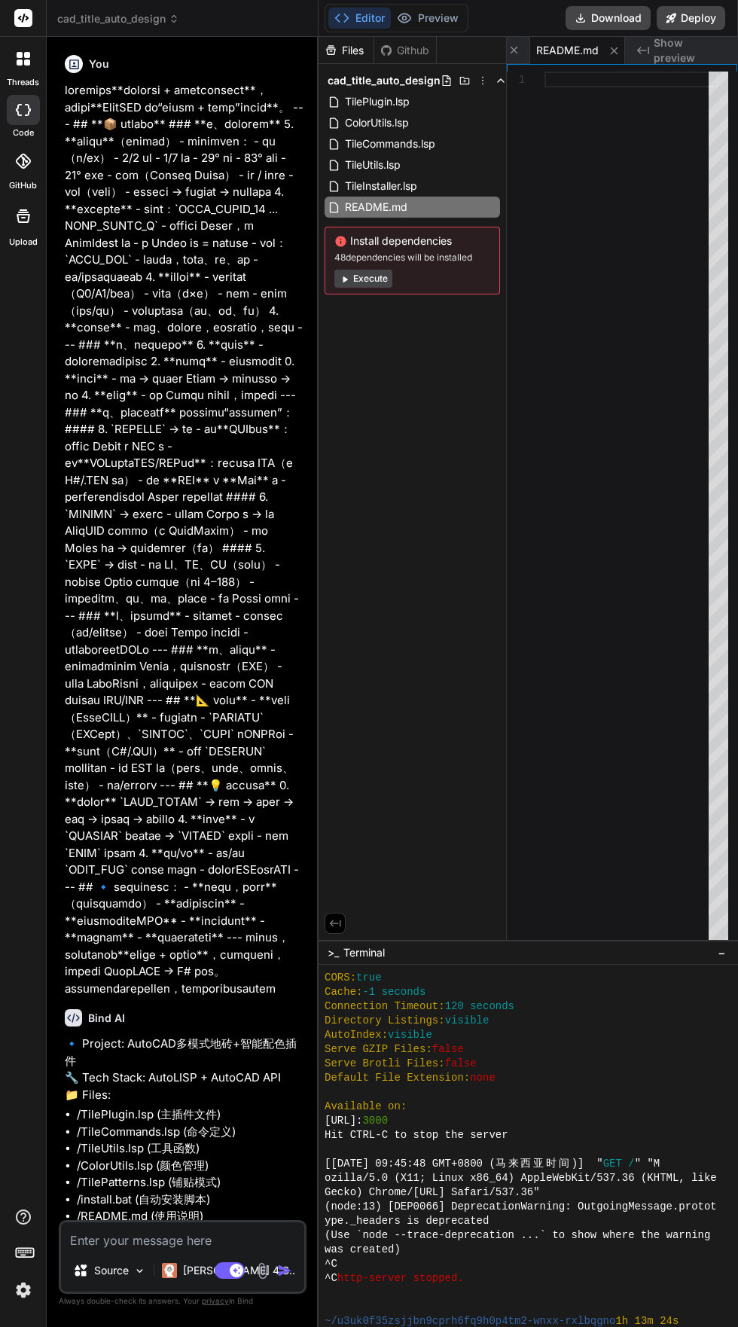
click at [87, 20] on span "cad_title_auto_design" at bounding box center [118, 18] width 122 height 15
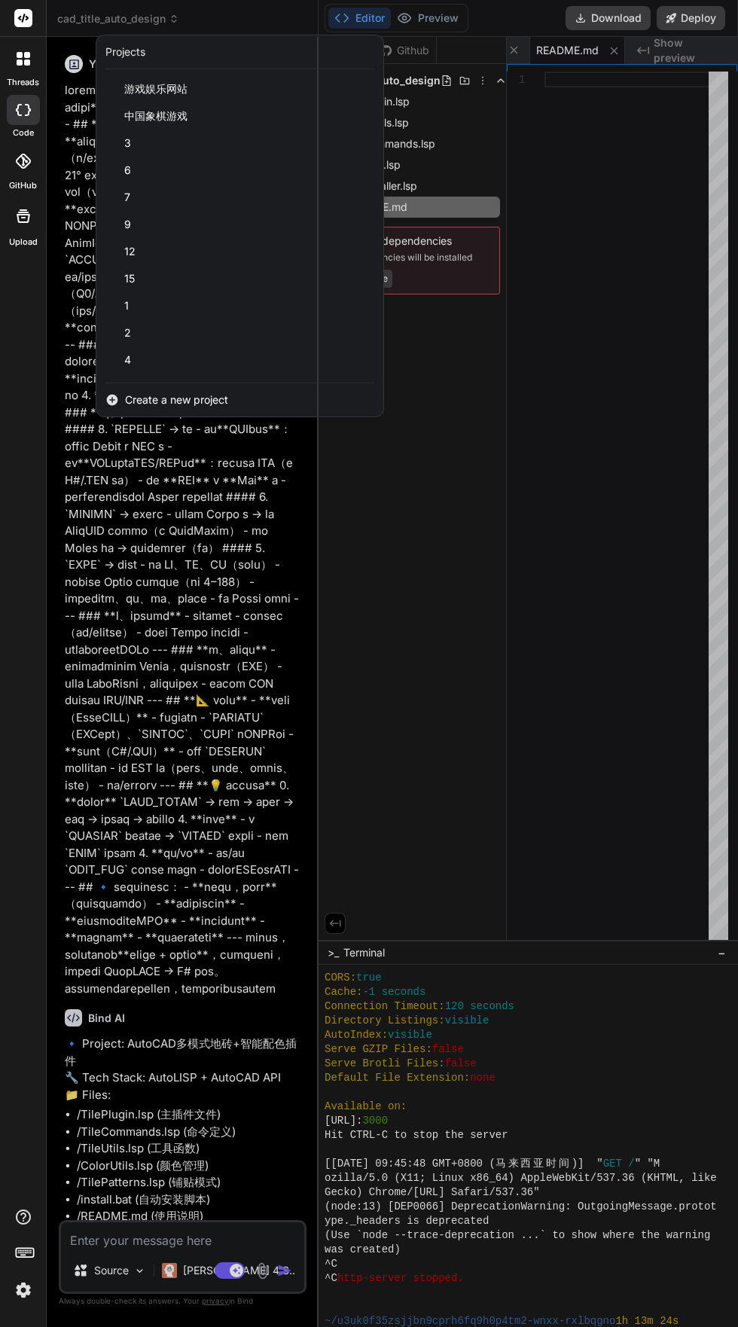
click at [116, 399] on icon at bounding box center [112, 400] width 11 height 11
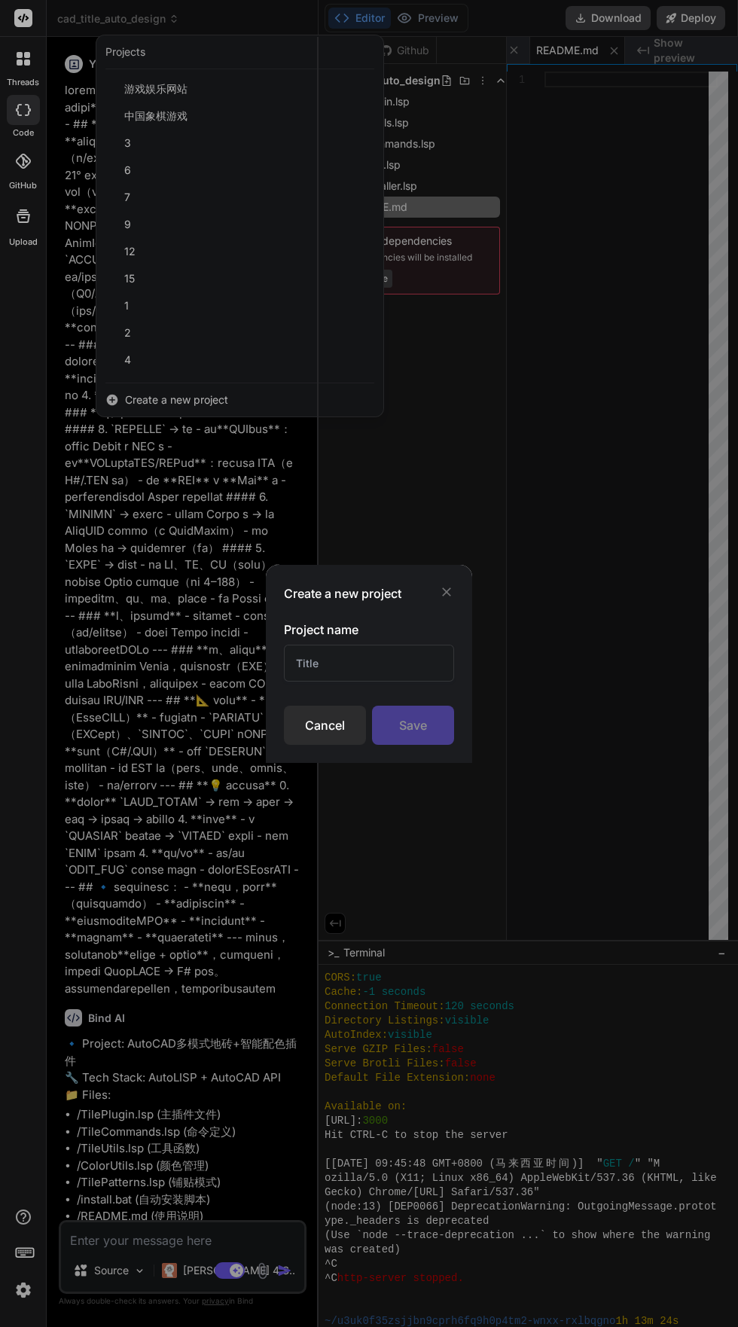
click at [297, 668] on input "text" at bounding box center [369, 663] width 170 height 37
type textarea "x"
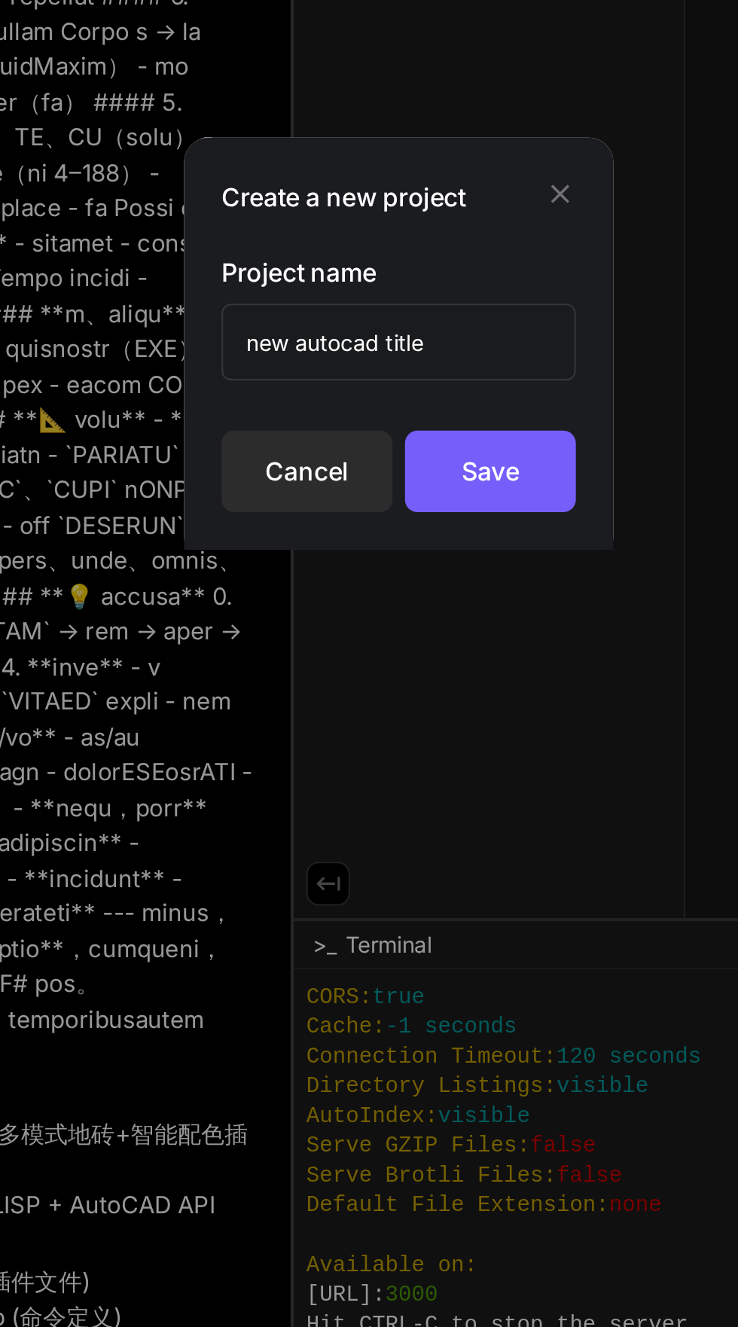
type input "new autocad title"
click at [414, 724] on div "Save" at bounding box center [413, 724] width 82 height 39
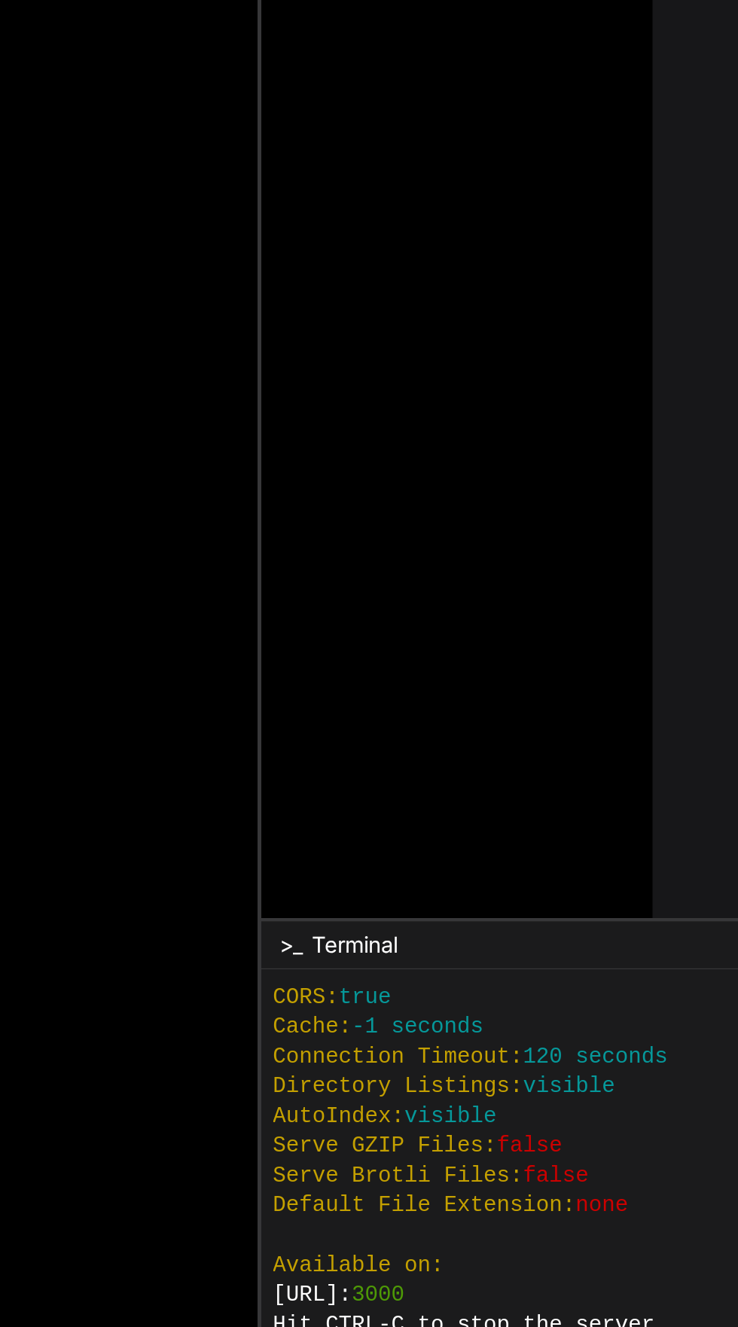
scroll to position [372, 0]
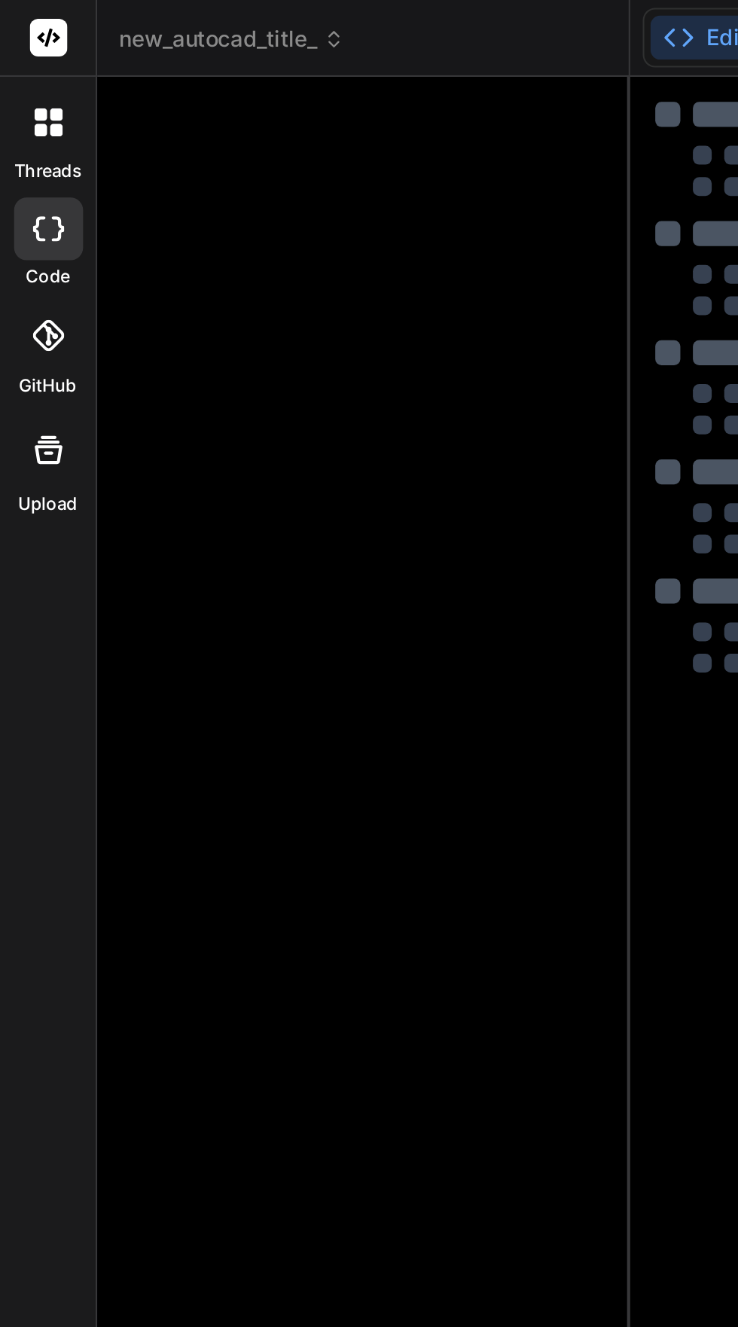
click at [79, 54] on div at bounding box center [176, 627] width 229 height 1156
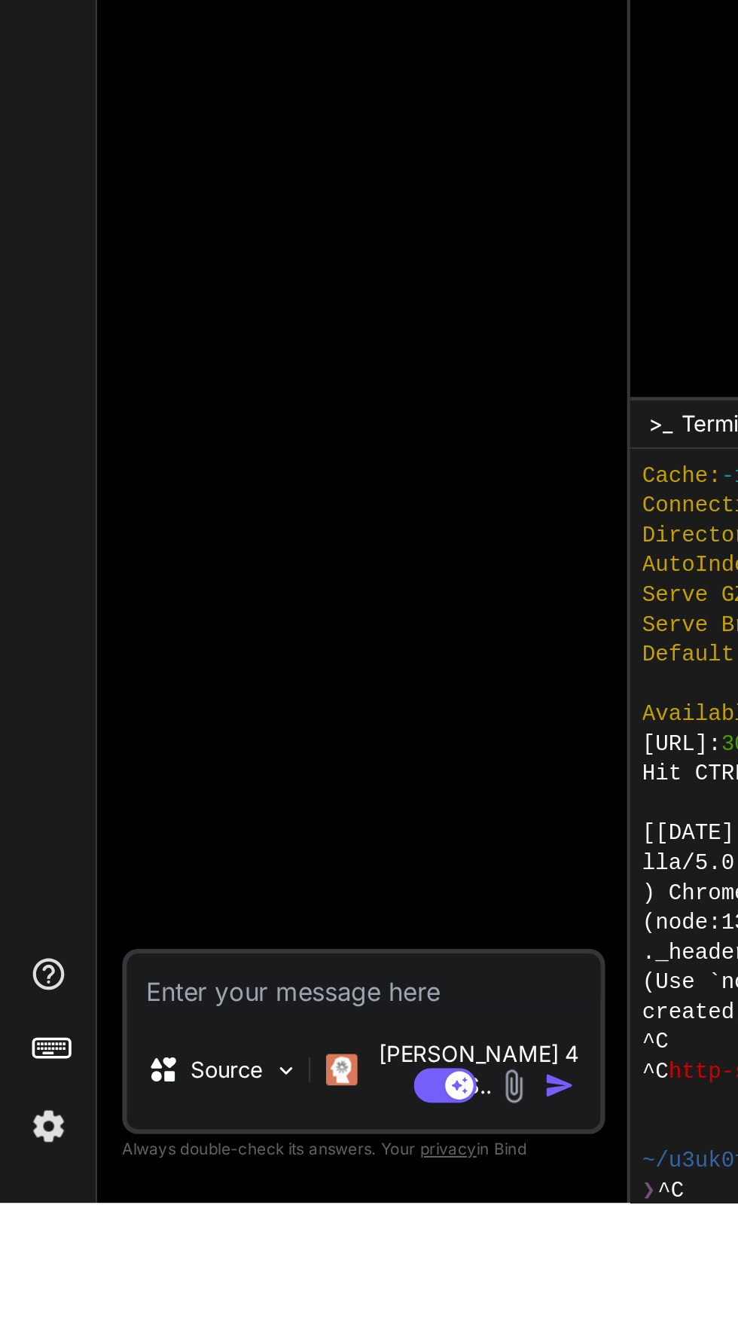
click at [81, 1234] on textarea at bounding box center [174, 1220] width 227 height 27
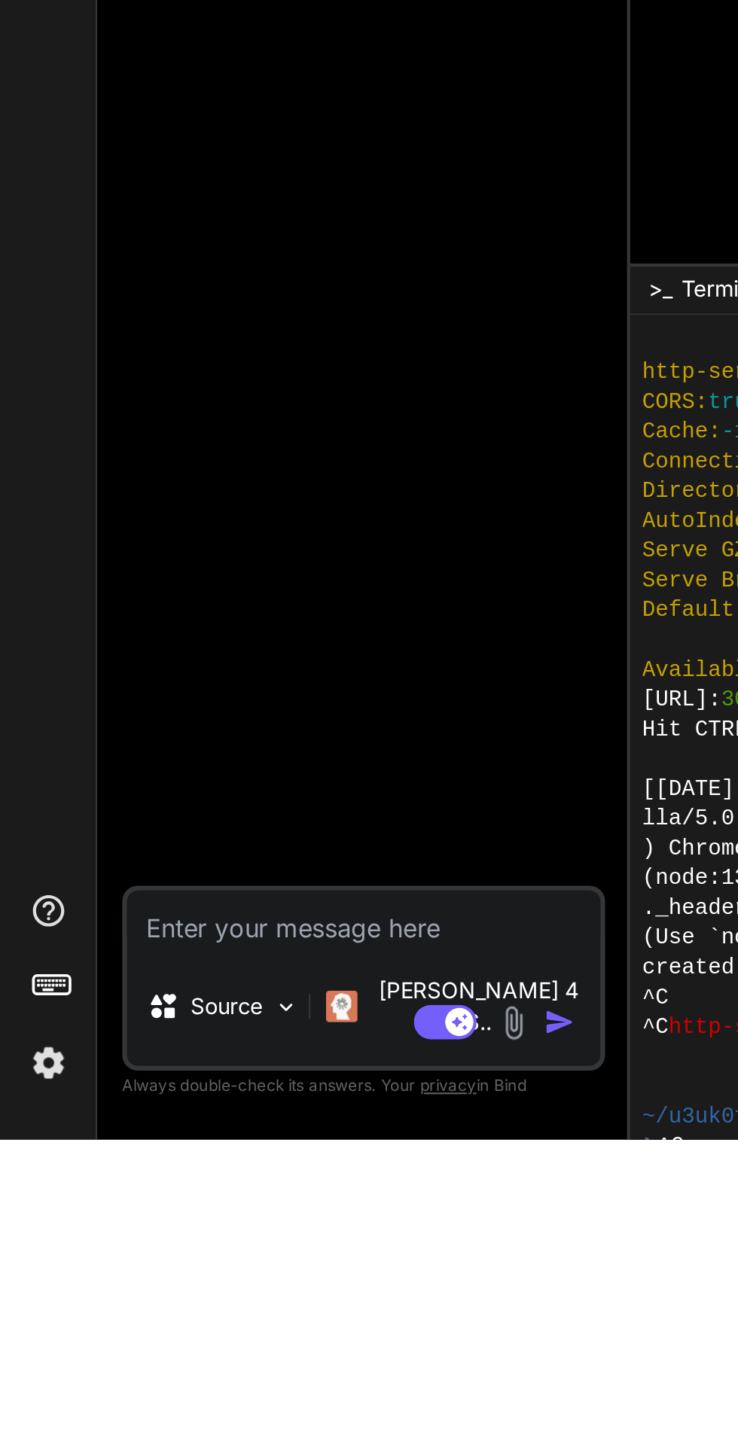
type textarea "x"
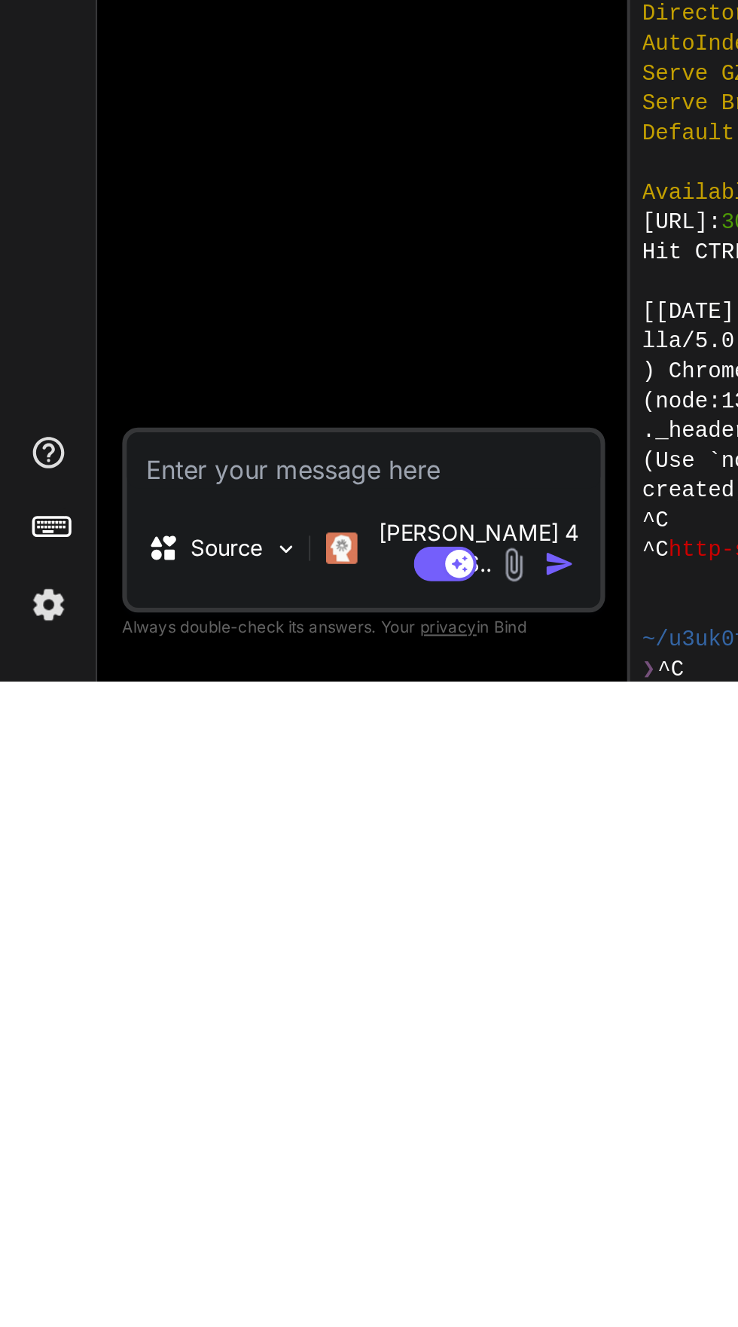
click at [80, 1234] on textarea at bounding box center [174, 1220] width 227 height 27
paste textarea "**LoreMIP do“sitam + cons”adip**。 --- ## **📦 elitse** ### **d、eiusmod** 2. **te…"
type textarea "**LoreMIP do“sitam + cons”adip**。 --- ## **📦 elitse** ### **d、eiusmod** 2. **te…"
type textarea "x"
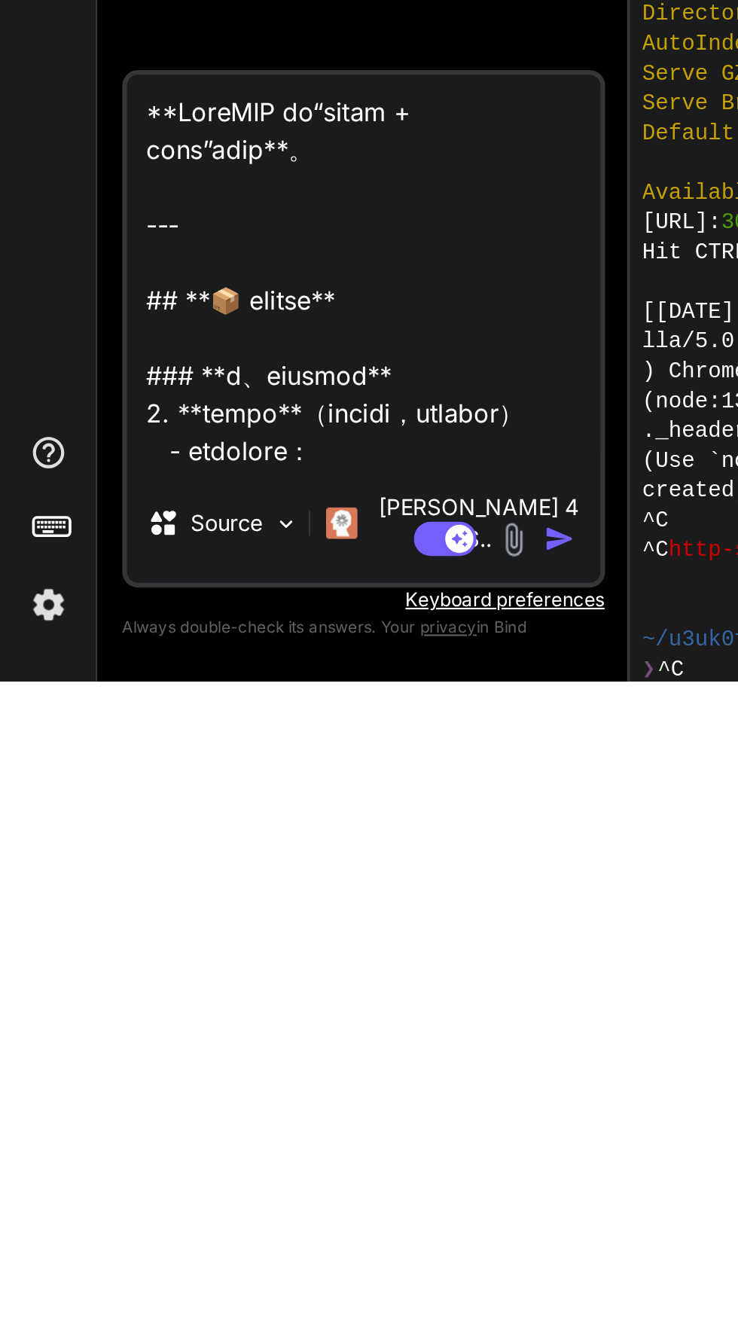
scroll to position [2929, 0]
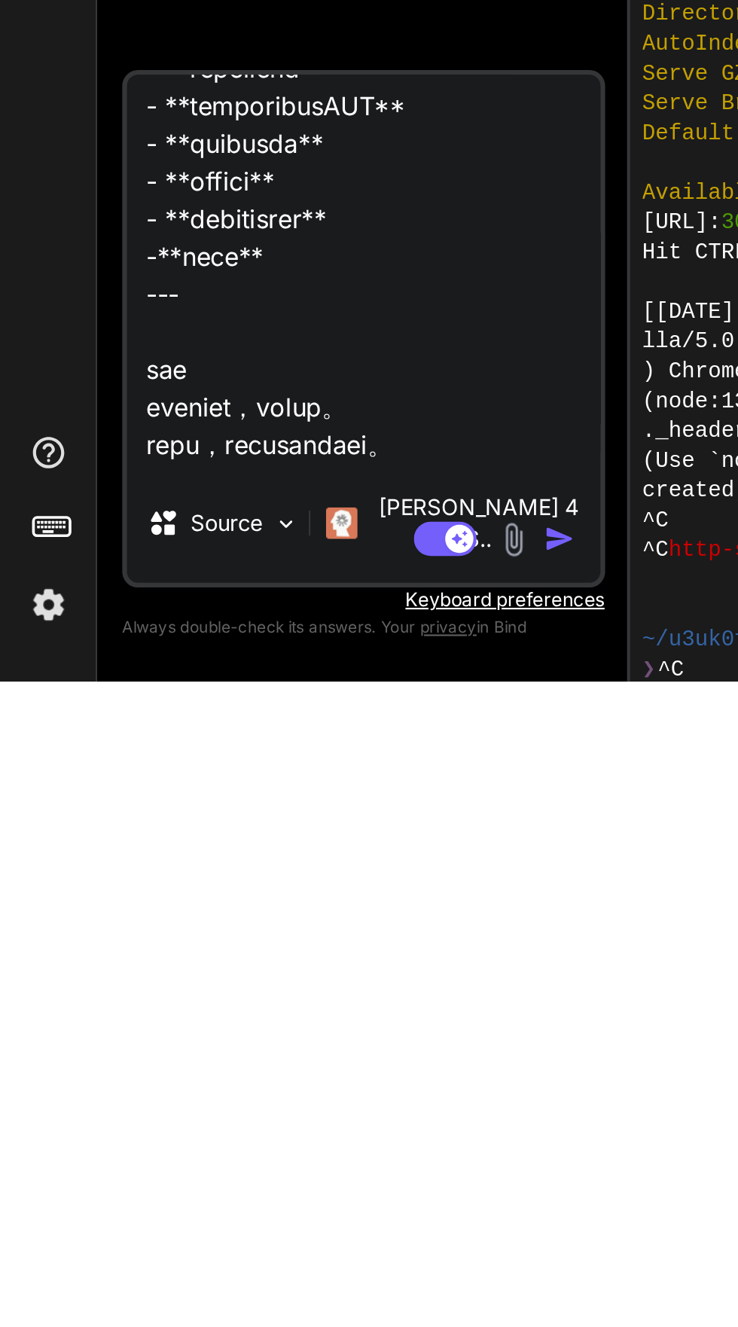
type textarea "**LoreMIP do“sitam + cons”adip**。 --- ## **📦 elitse** ### **d、eiusmod** 2. **te…"
click at [266, 1252] on img "button" at bounding box center [268, 1258] width 15 height 15
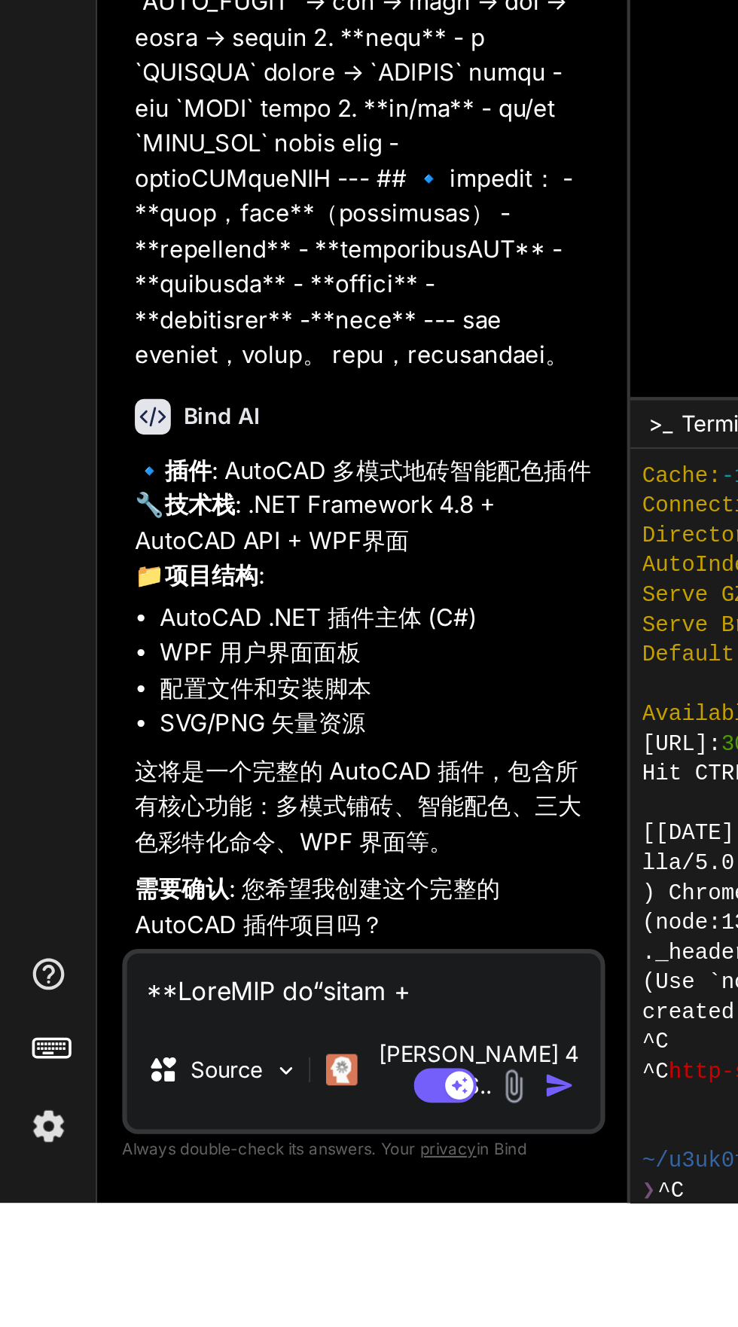
scroll to position [346, 0]
click at [82, 1234] on textarea at bounding box center [174, 1220] width 227 height 27
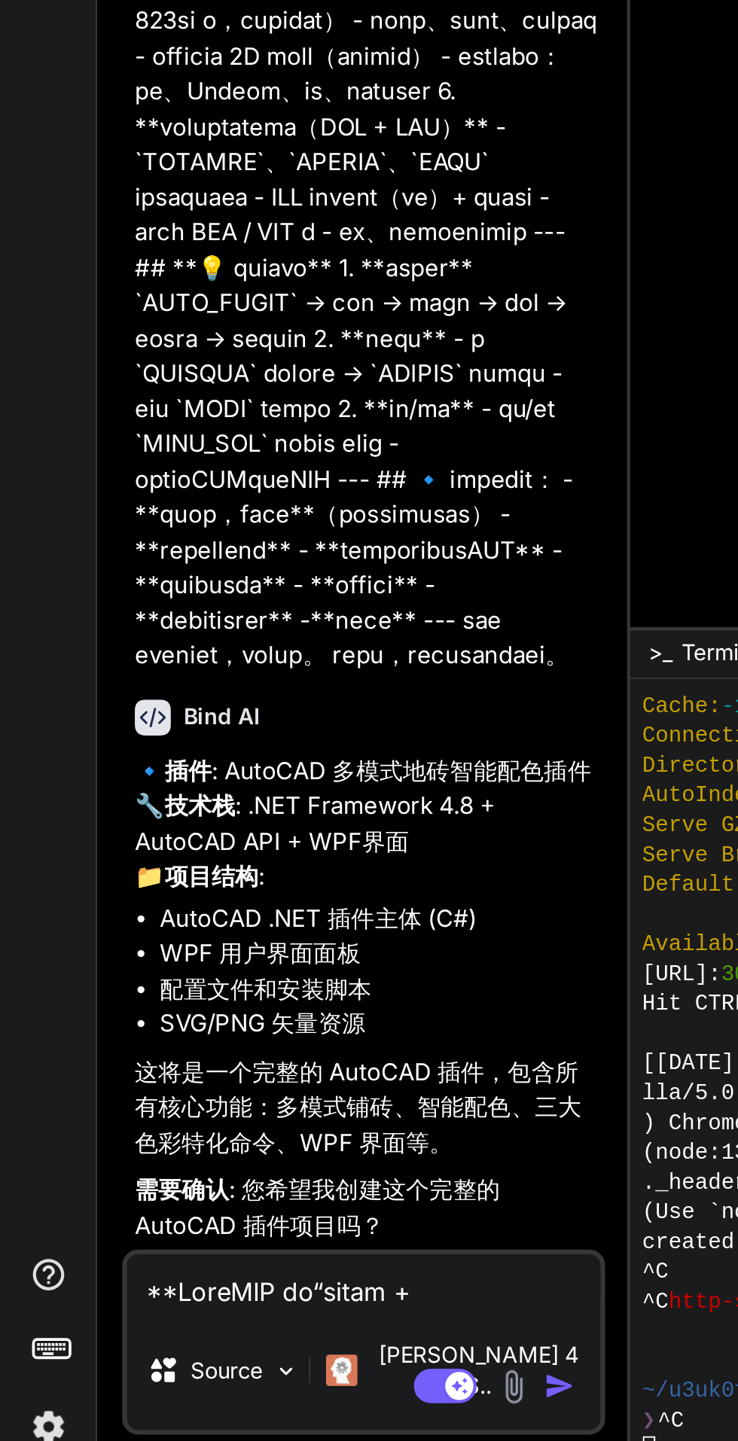
scroll to position [328, 0]
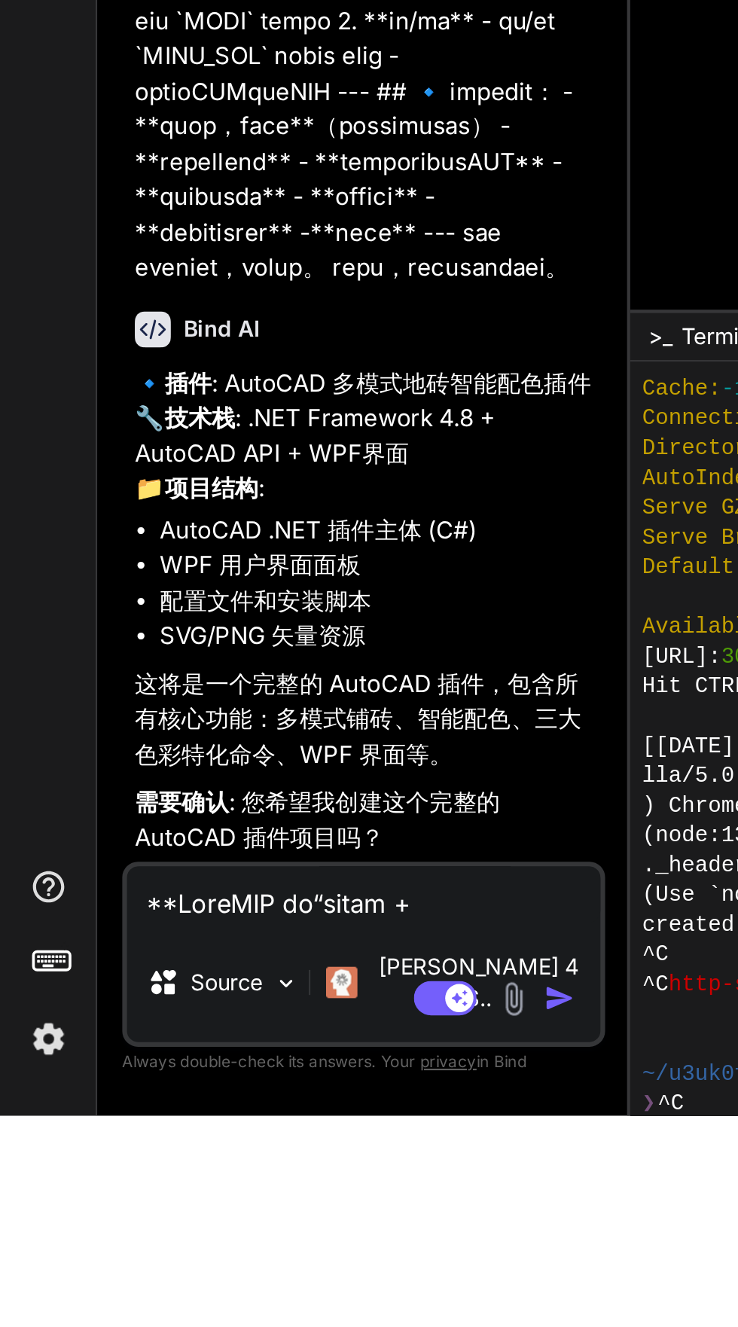
type textarea "x"
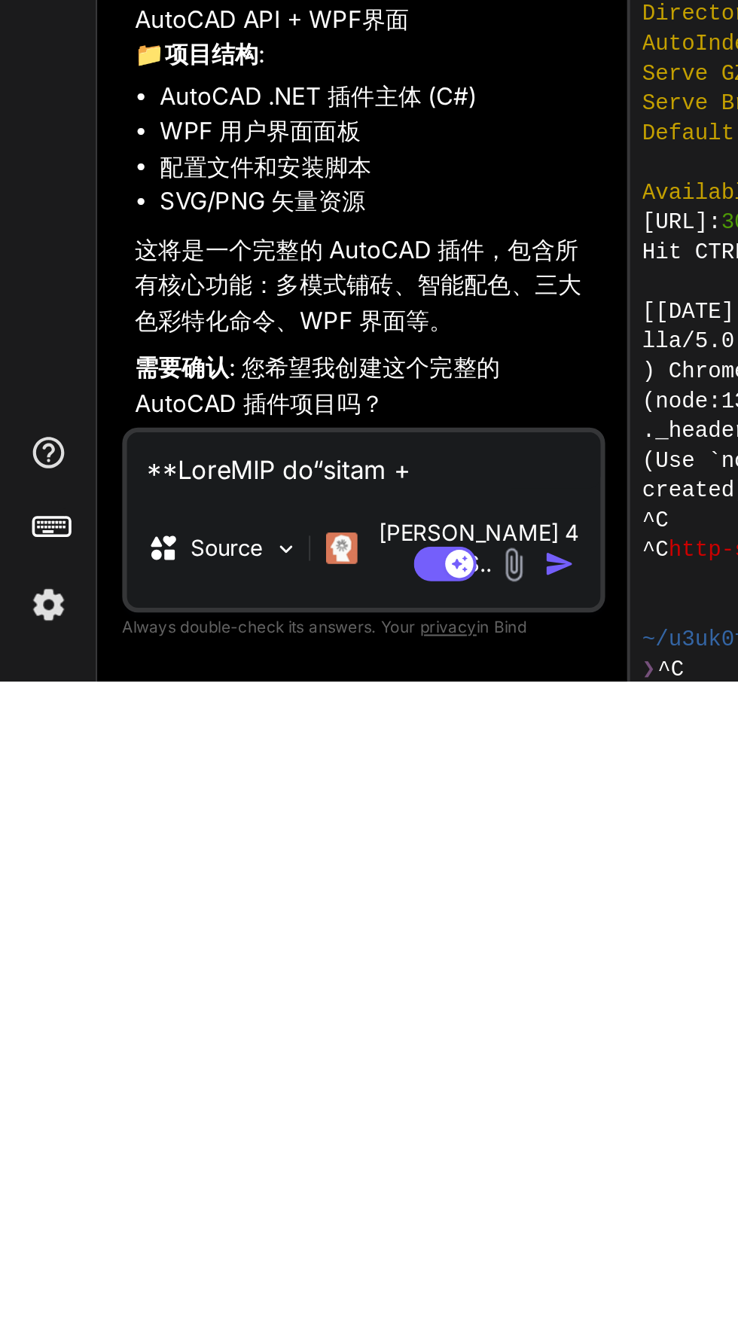
scroll to position [346, 0]
type textarea "对"
type textarea "x"
type textarea "对，"
type textarea "x"
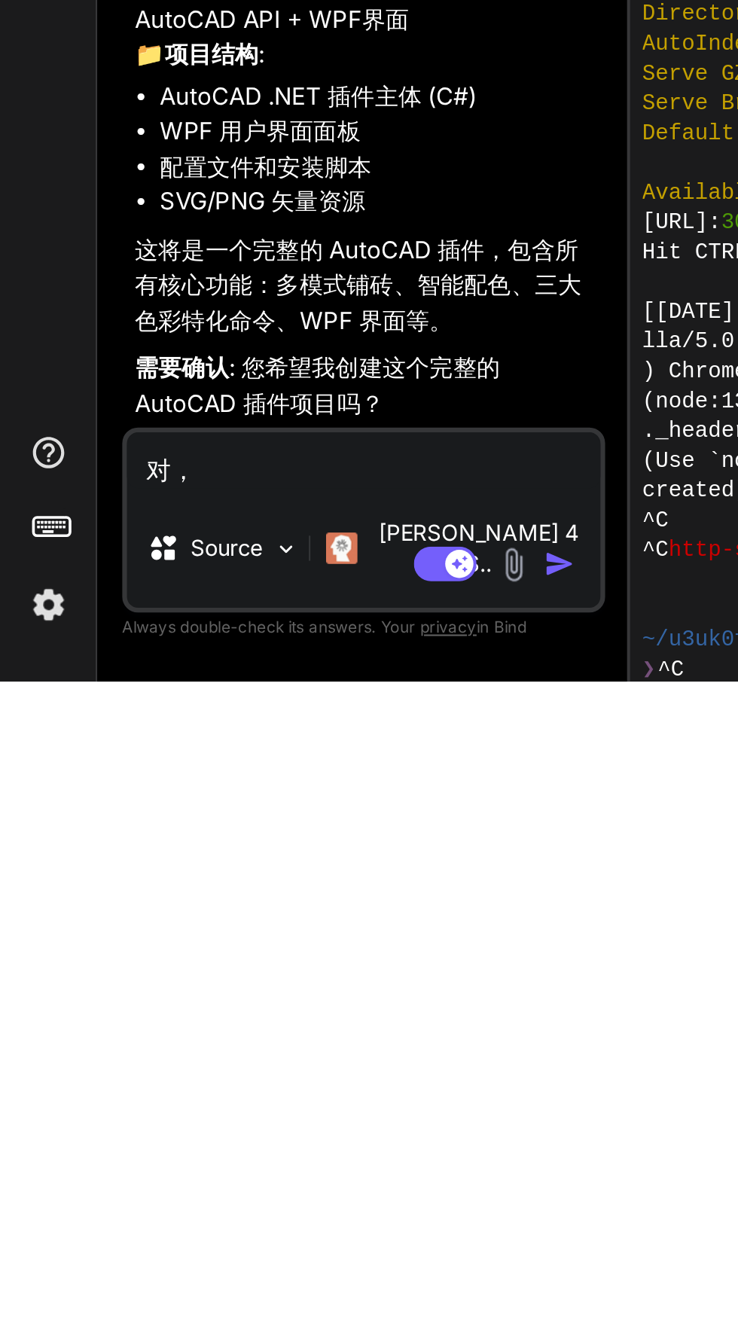
type textarea "对，完整"
type textarea "x"
type textarea "对，完整软体"
type textarea "x"
type textarea "对，完整软体"
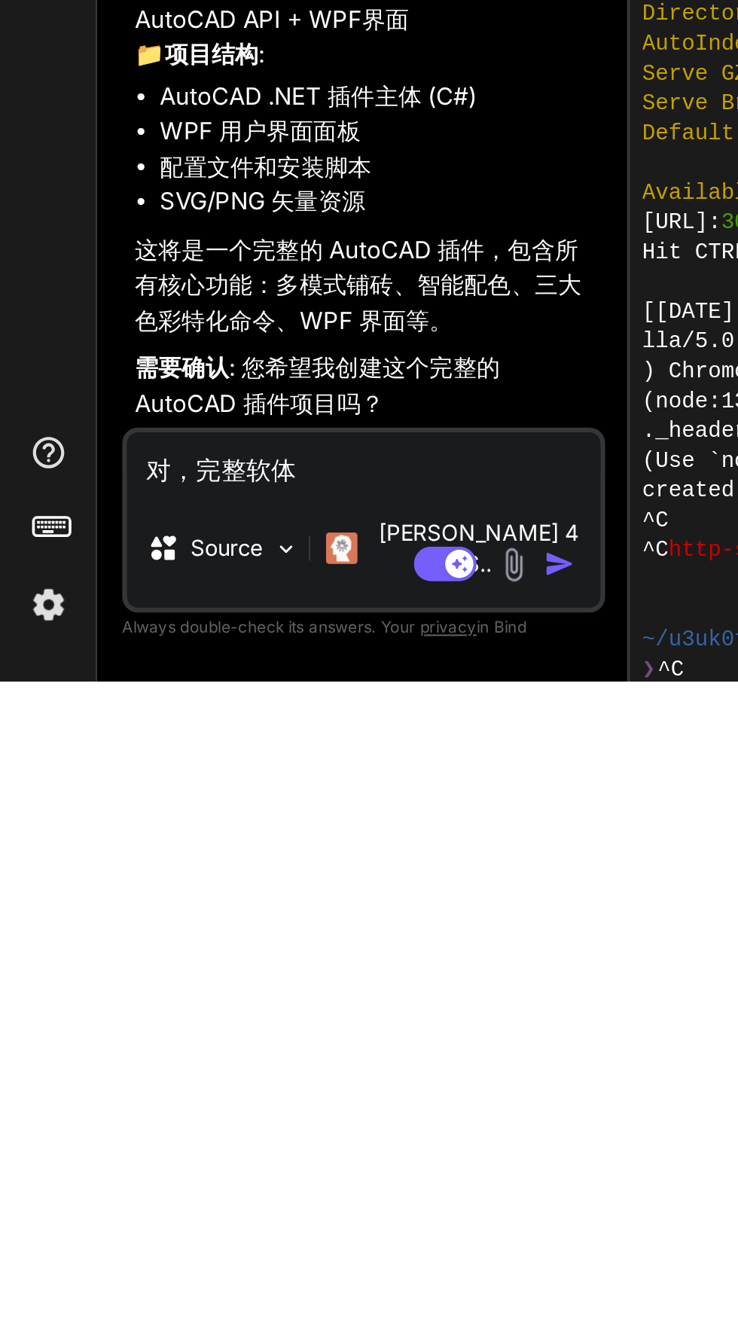
click at [272, 1263] on img "button" at bounding box center [268, 1270] width 15 height 15
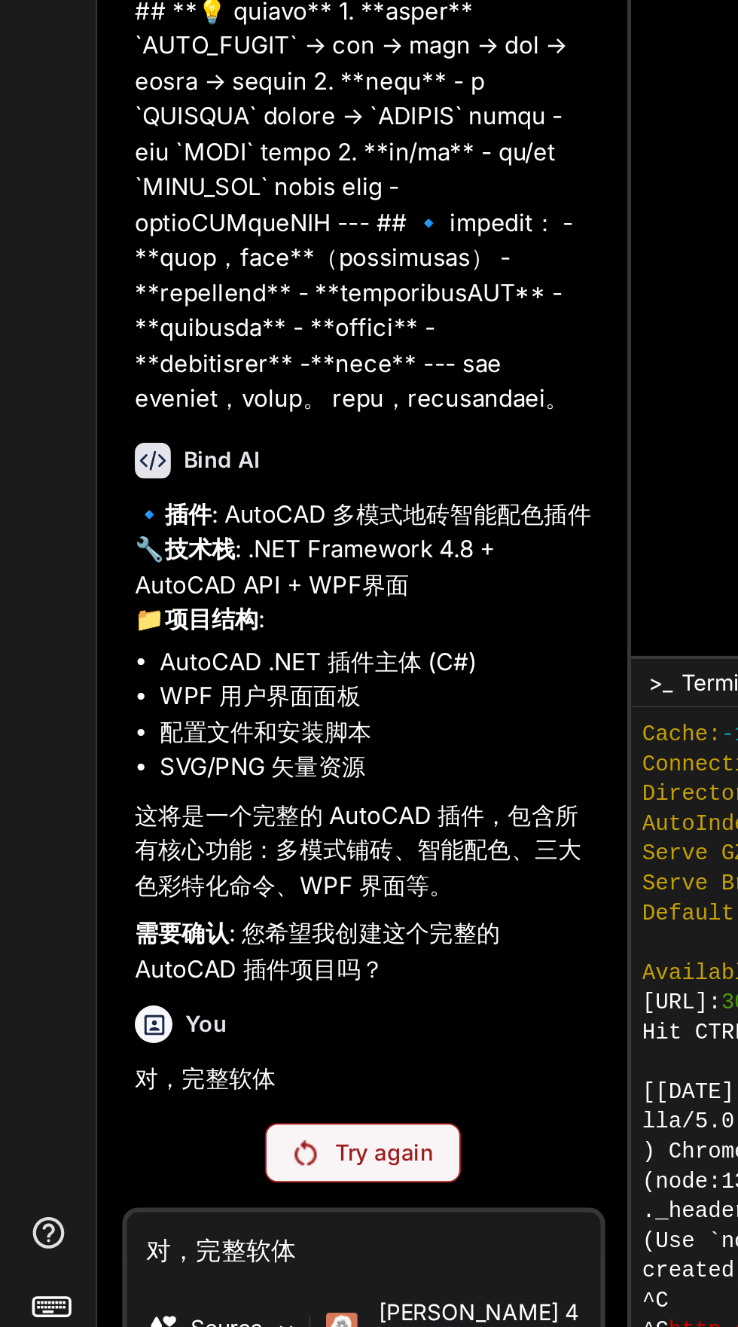
scroll to position [114, 0]
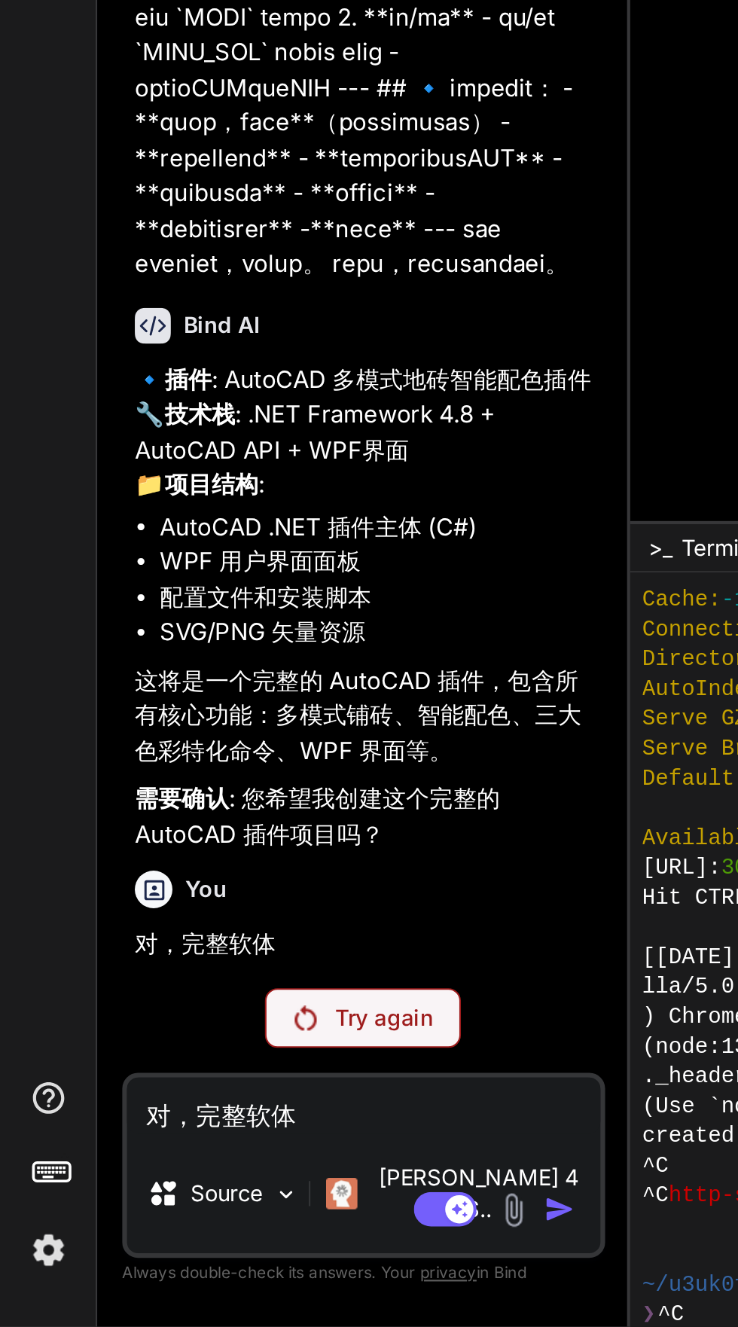
click at [158, 1193] on div "Try again" at bounding box center [174, 1178] width 94 height 29
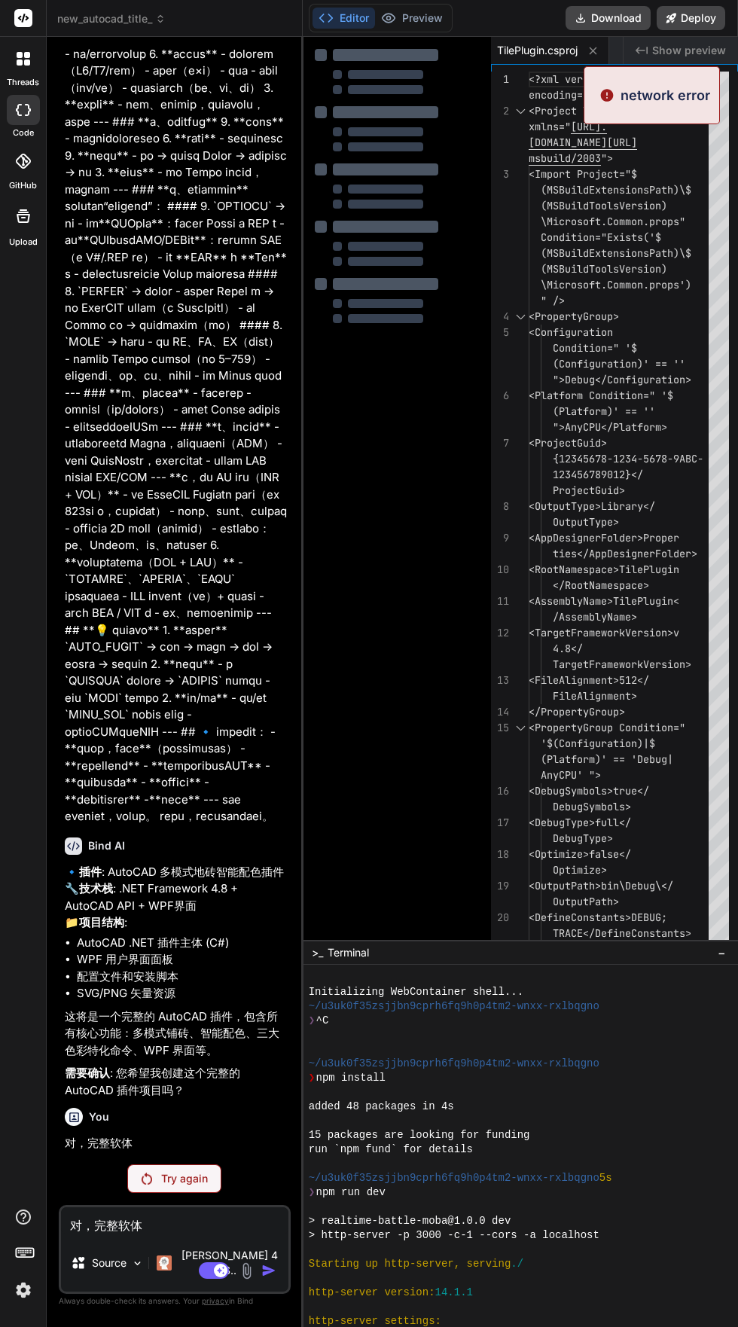
scroll to position [114, 0]
click at [183, 1193] on div "Try again" at bounding box center [174, 1178] width 94 height 29
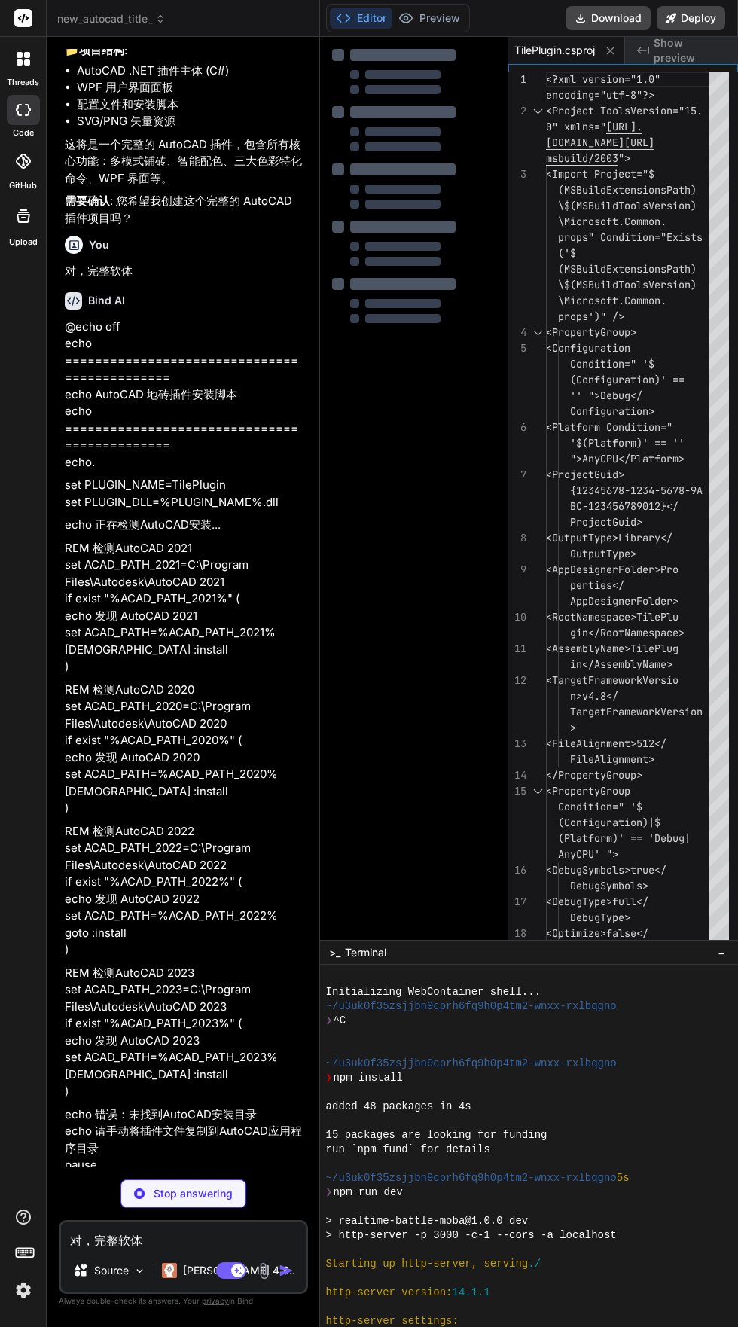
scroll to position [1458, 0]
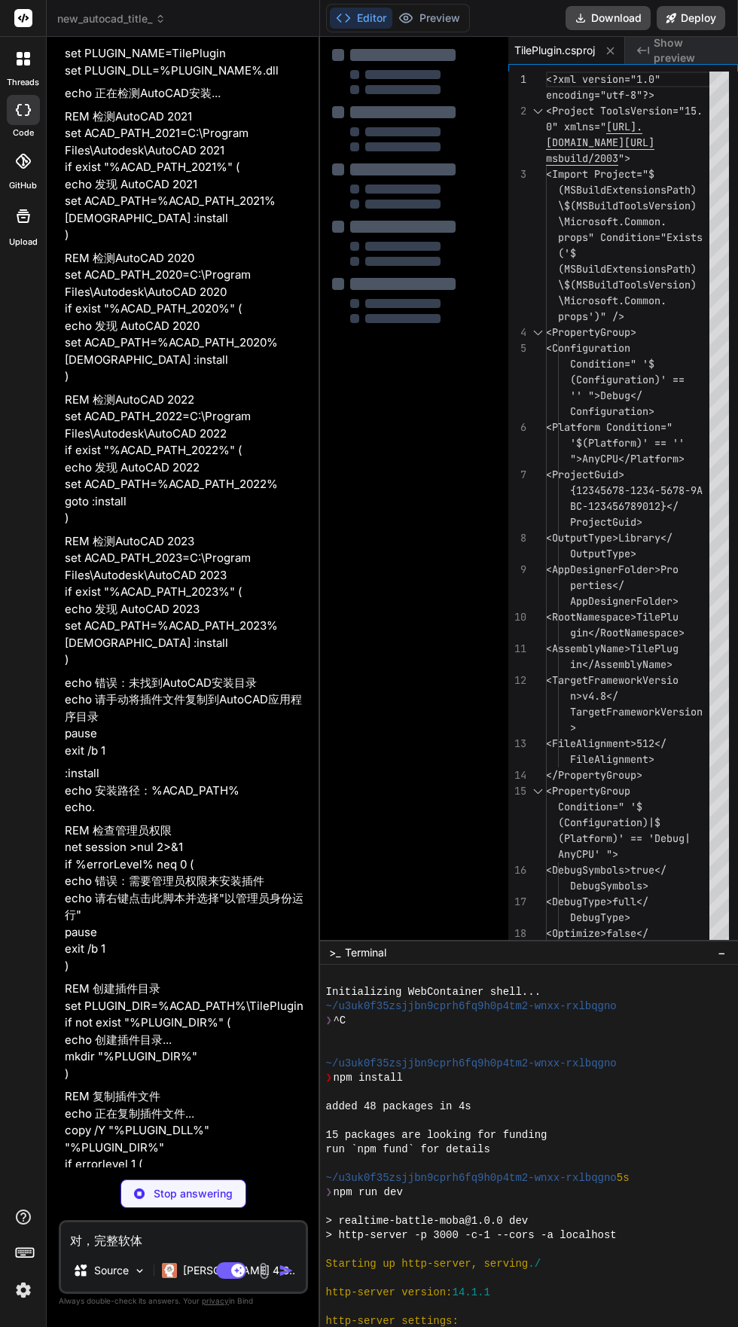
type textarea "x"
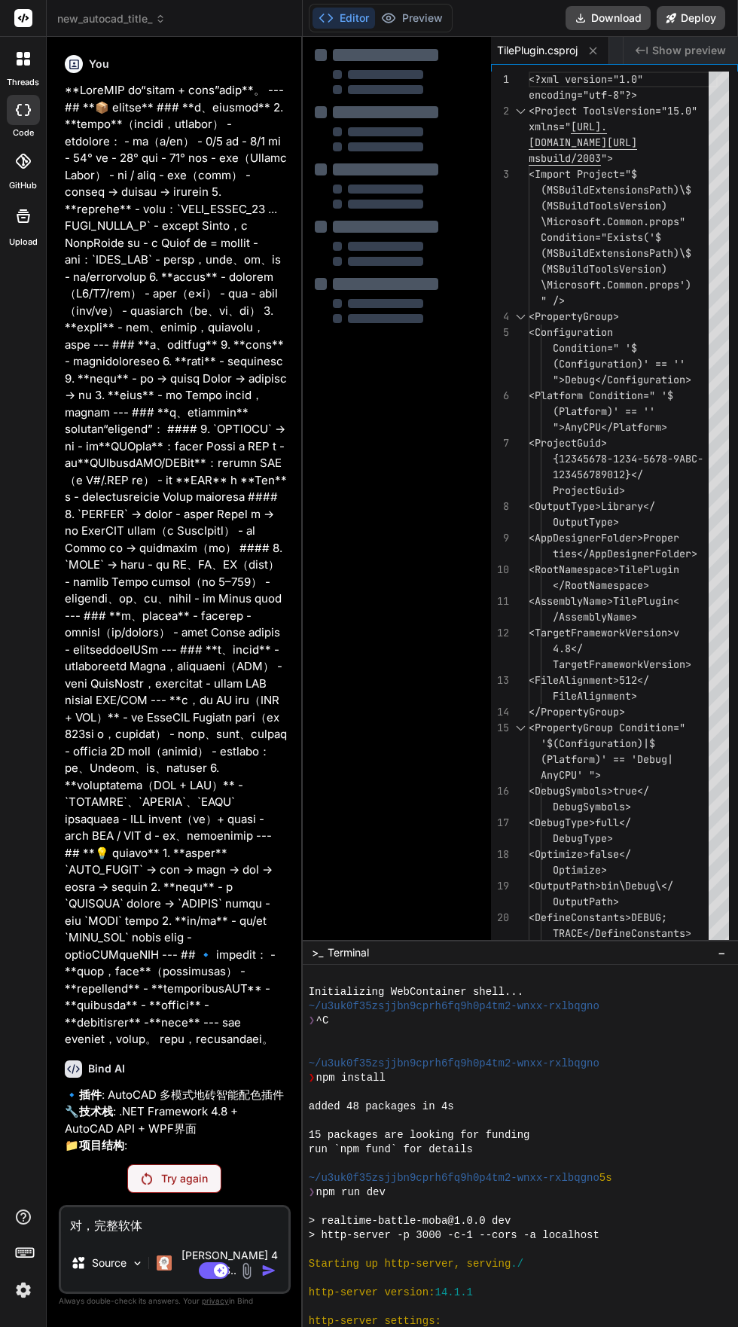
scroll to position [0, 0]
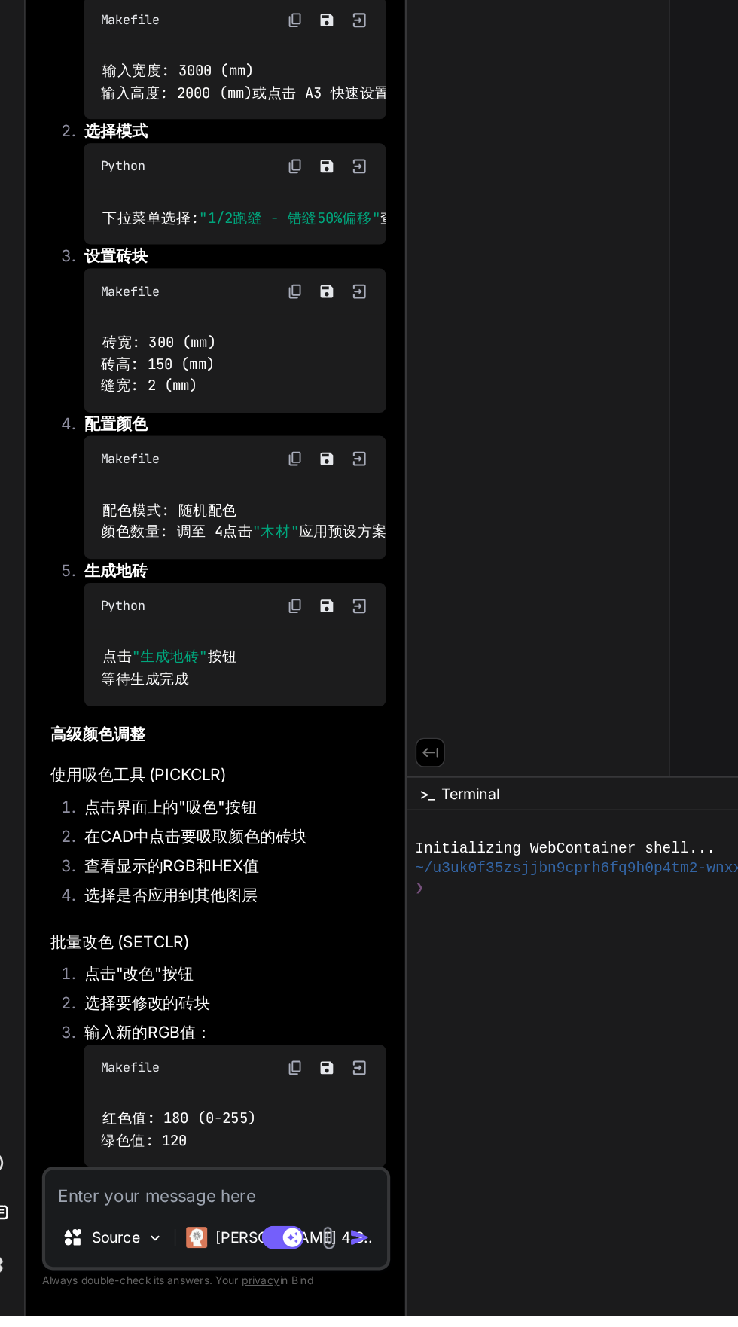
scroll to position [93, 0]
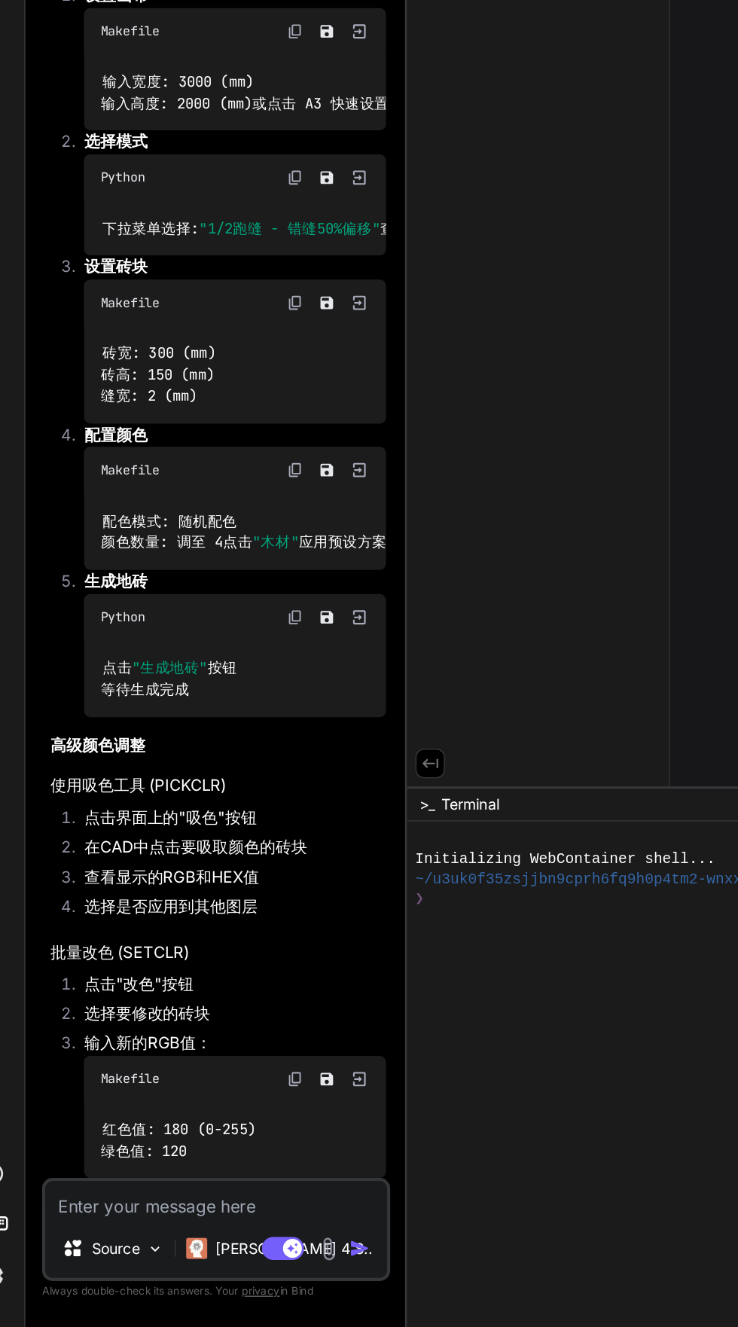
click at [86, 1249] on textarea at bounding box center [183, 1235] width 245 height 27
type textarea "x"
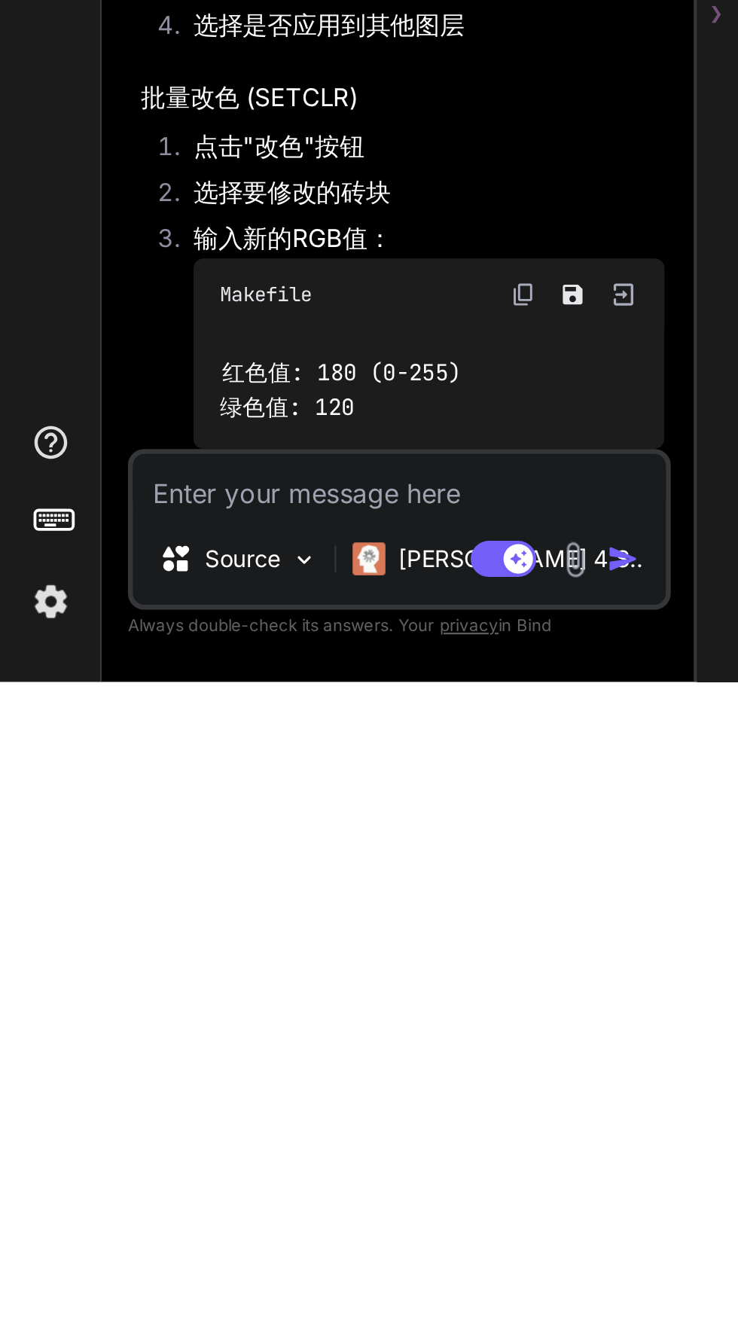
scroll to position [114, 0]
paste textarea "**LoreMIP do“sitam + cons”adip**。 --- ## **📦 elitse** ### **d、eiusmod** 2. **te…"
type textarea "**LoreMIP do“sitam + cons”adip**。 --- ## **📦 elitse** ### **d、eiusmod** 2. **te…"
type textarea "x"
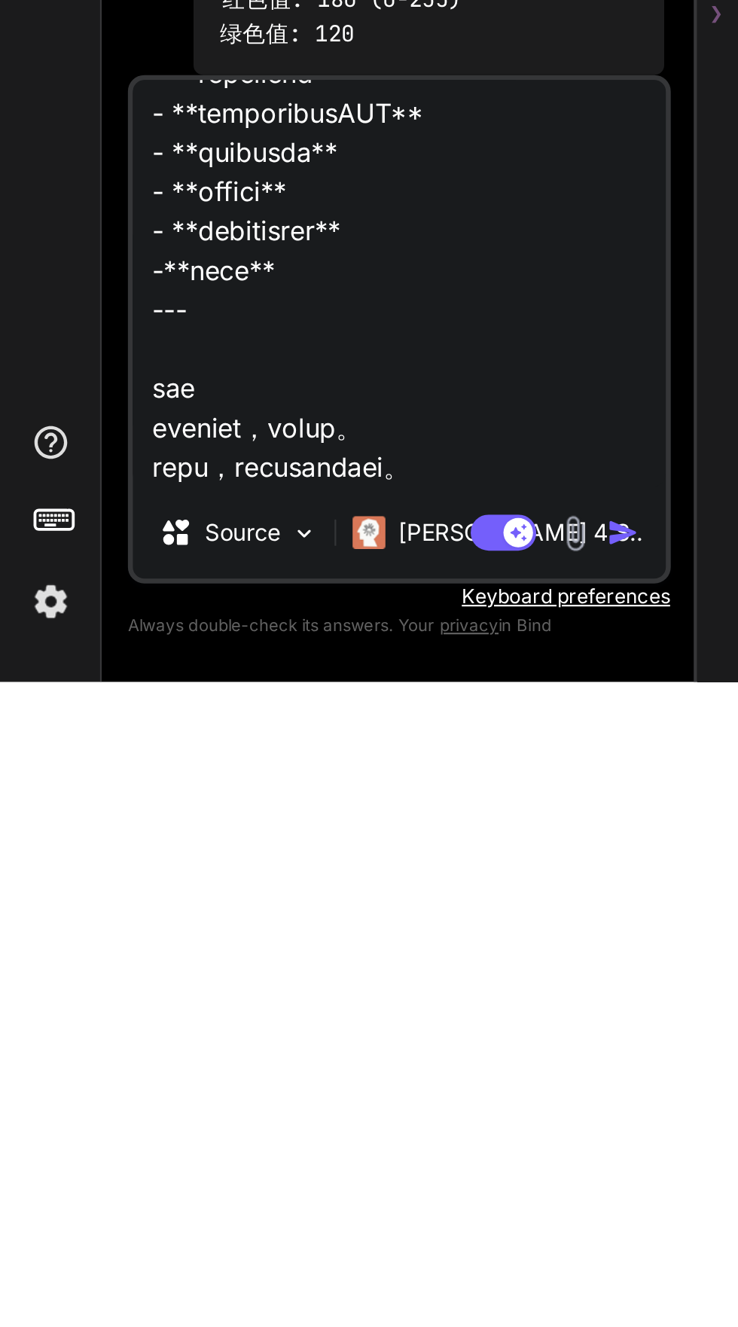
type textarea "**LoreMIP do“sitam + cons”adip**。 --- ## **📦 elitse** ### **d、eiusmod** 2. **te…"
type textarea "x"
click at [118, 1120] on textarea at bounding box center [183, 1143] width 245 height 187
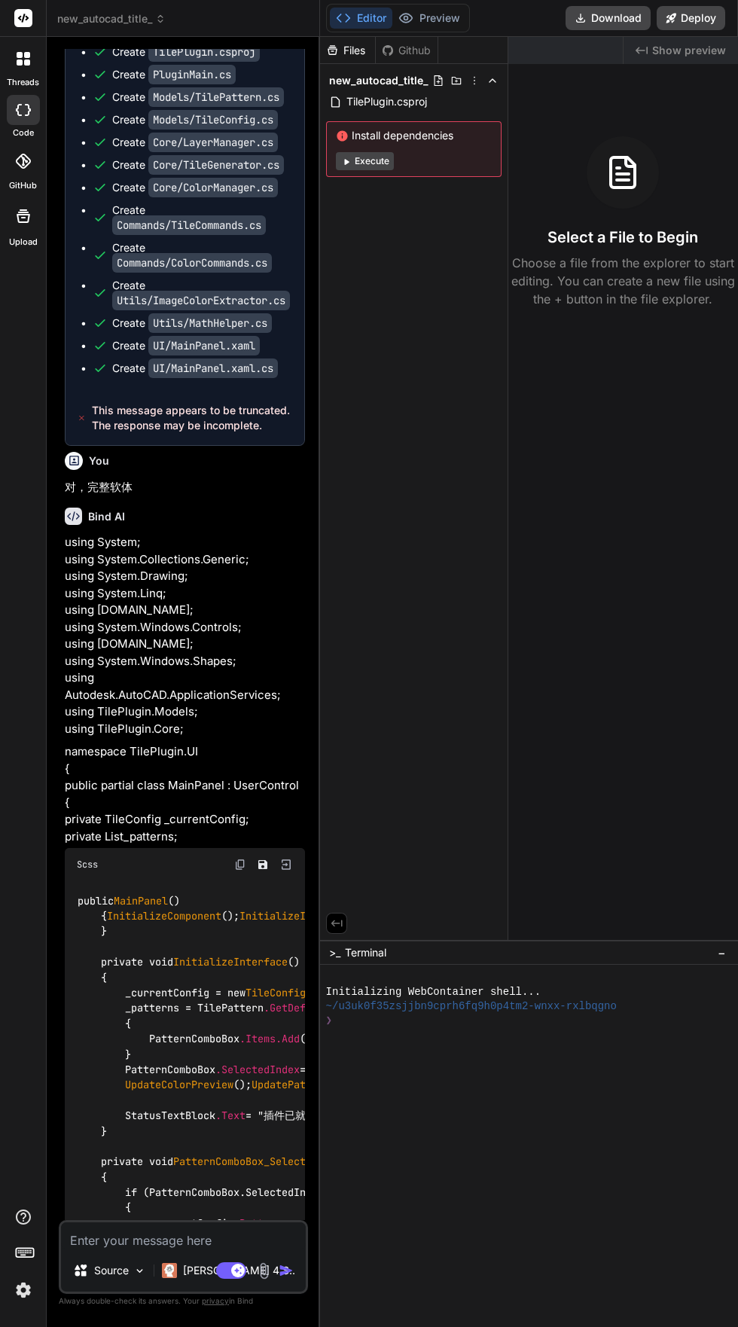
scroll to position [1281, 0]
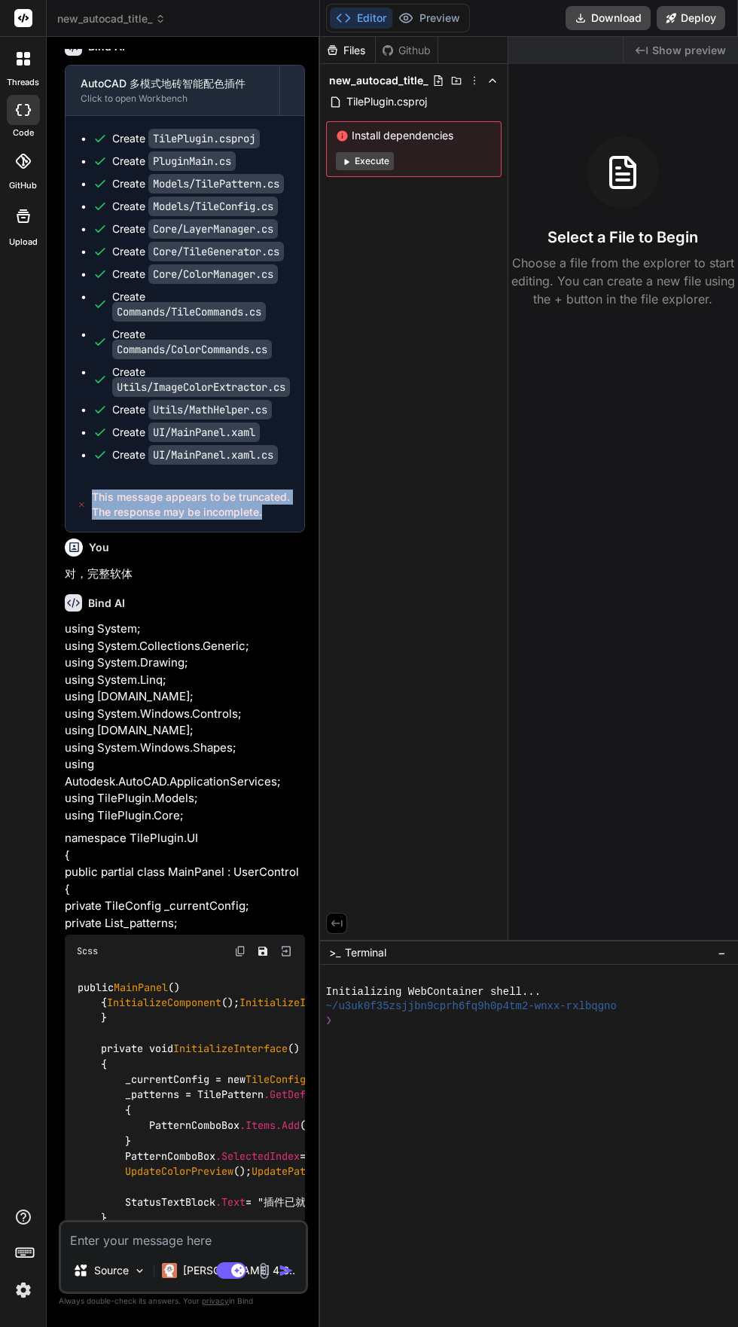
copy span "This message appears to be truncated. The response may be incomplete."
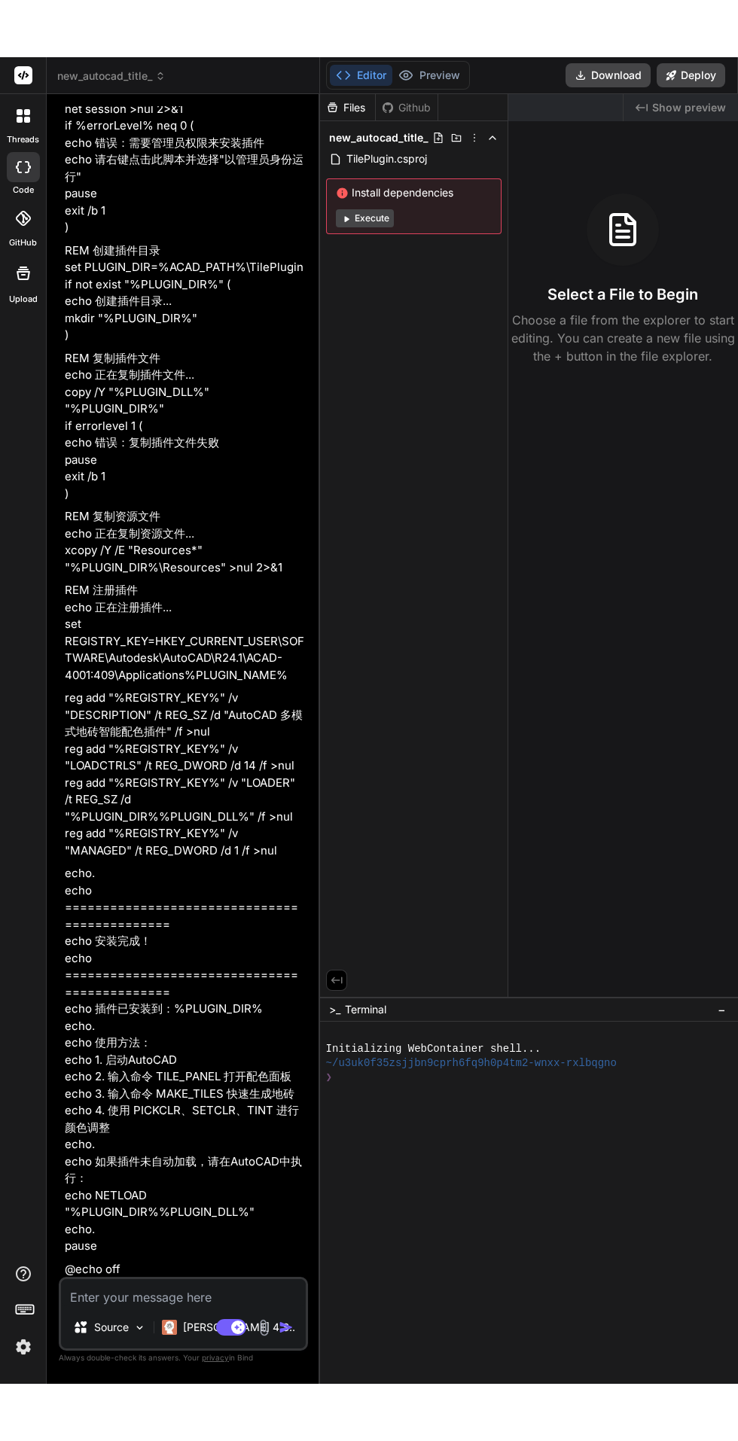
scroll to position [23790, 0]
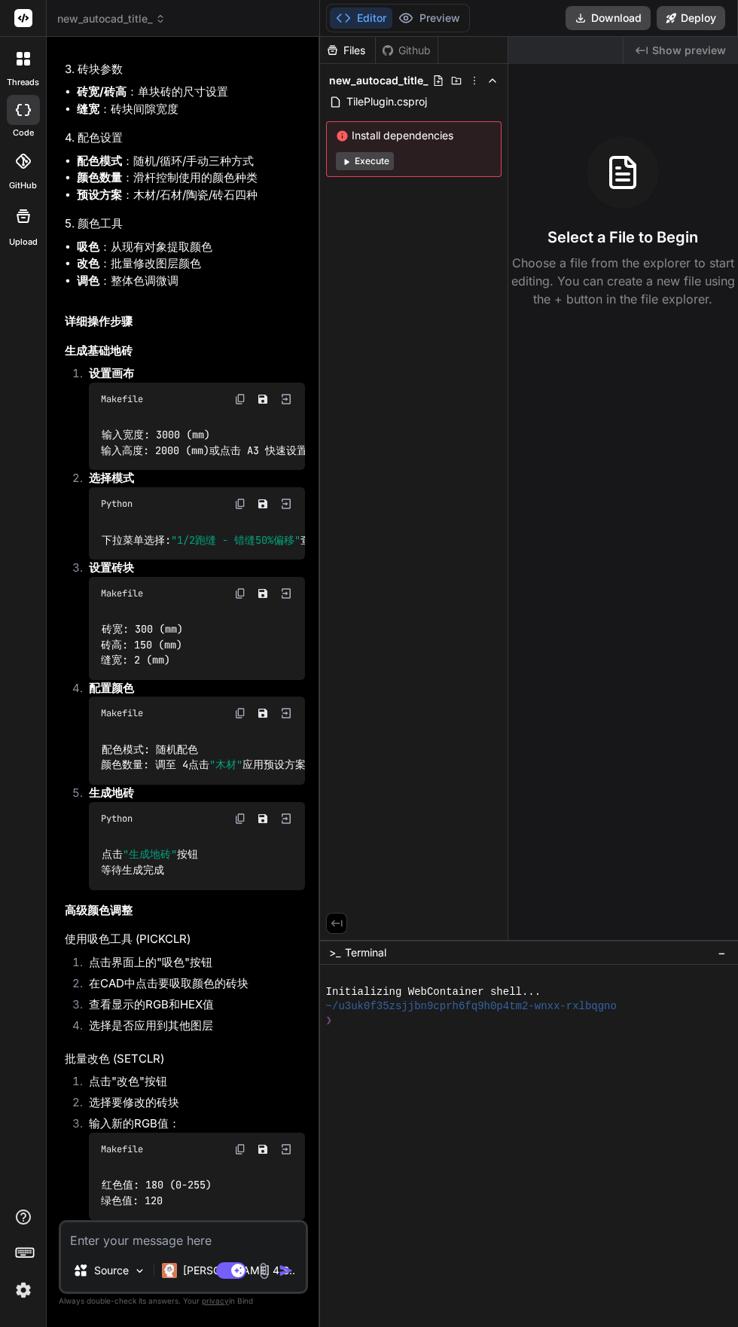
click at [105, 1249] on textarea at bounding box center [183, 1235] width 245 height 27
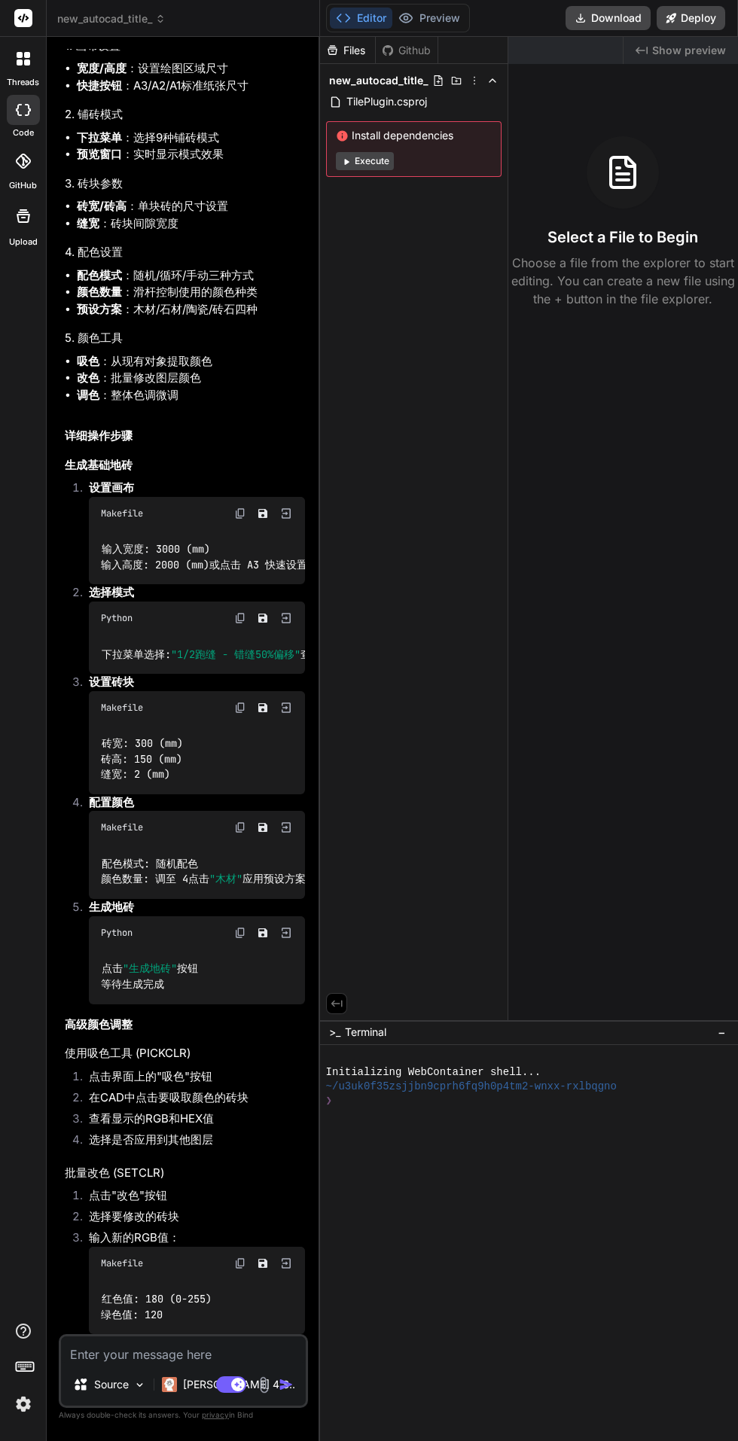
type textarea "x"
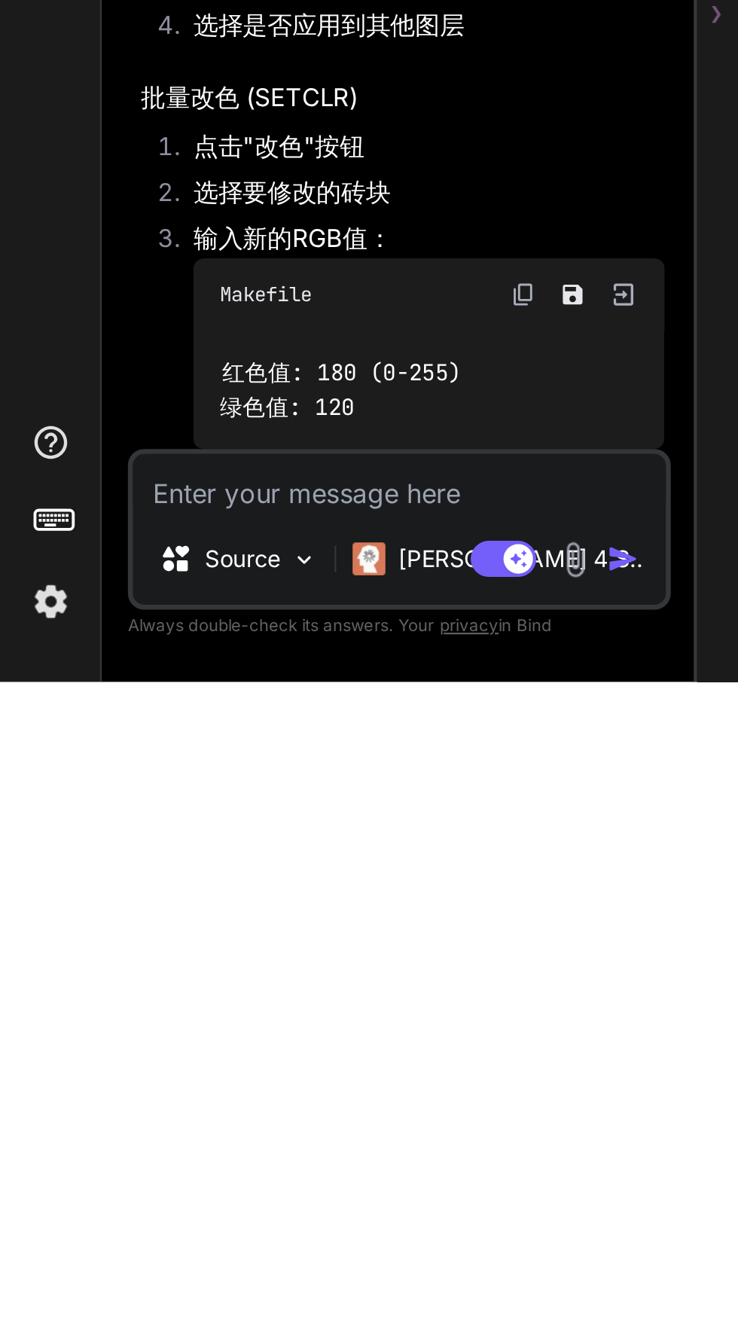
click at [91, 1249] on textarea at bounding box center [183, 1235] width 245 height 27
paste textarea "This message appears to be truncated. The response may be incomplete."
type textarea "This message appears to be truncated. The response may be incomplete."
type textarea "x"
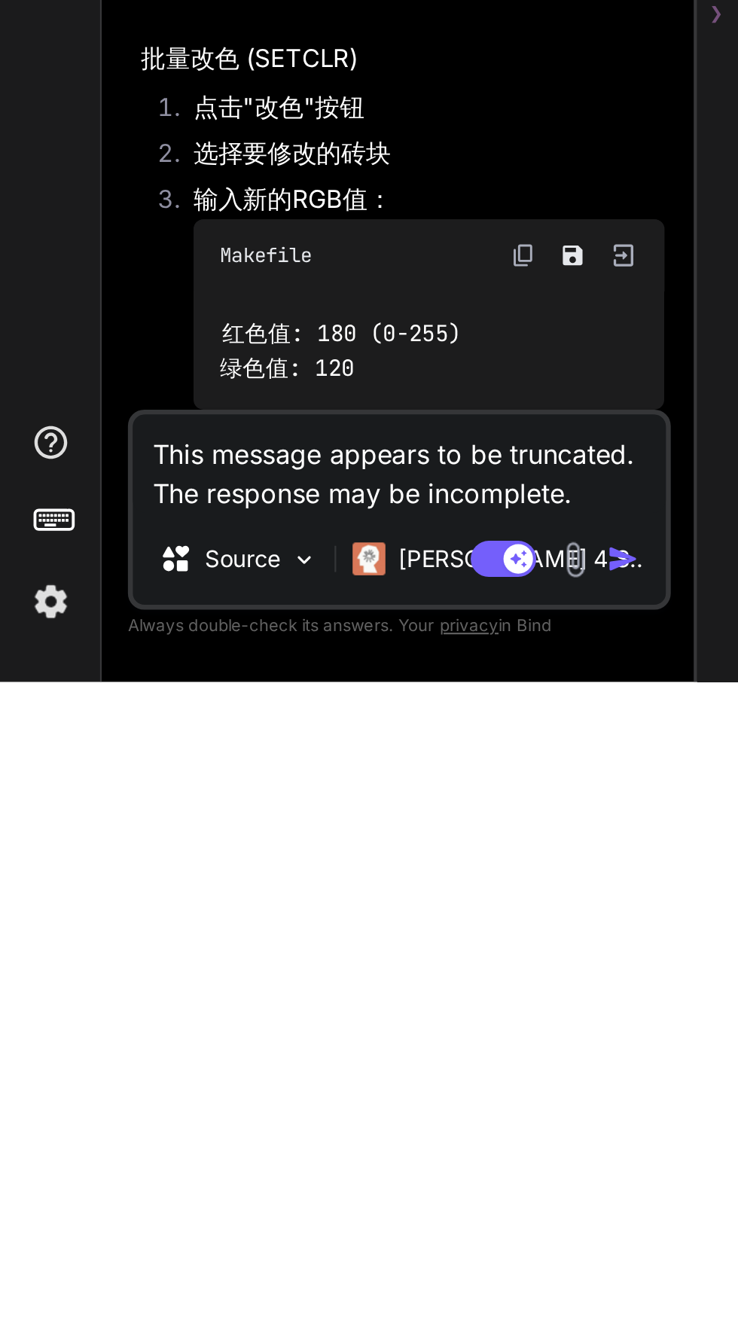
type textarea "This message appears to be truncated. The response may be incomplete.？"
type textarea "x"
type textarea "This message appears to be truncated. The response may be incomplete.？"
click at [285, 1278] on img "button" at bounding box center [286, 1270] width 15 height 15
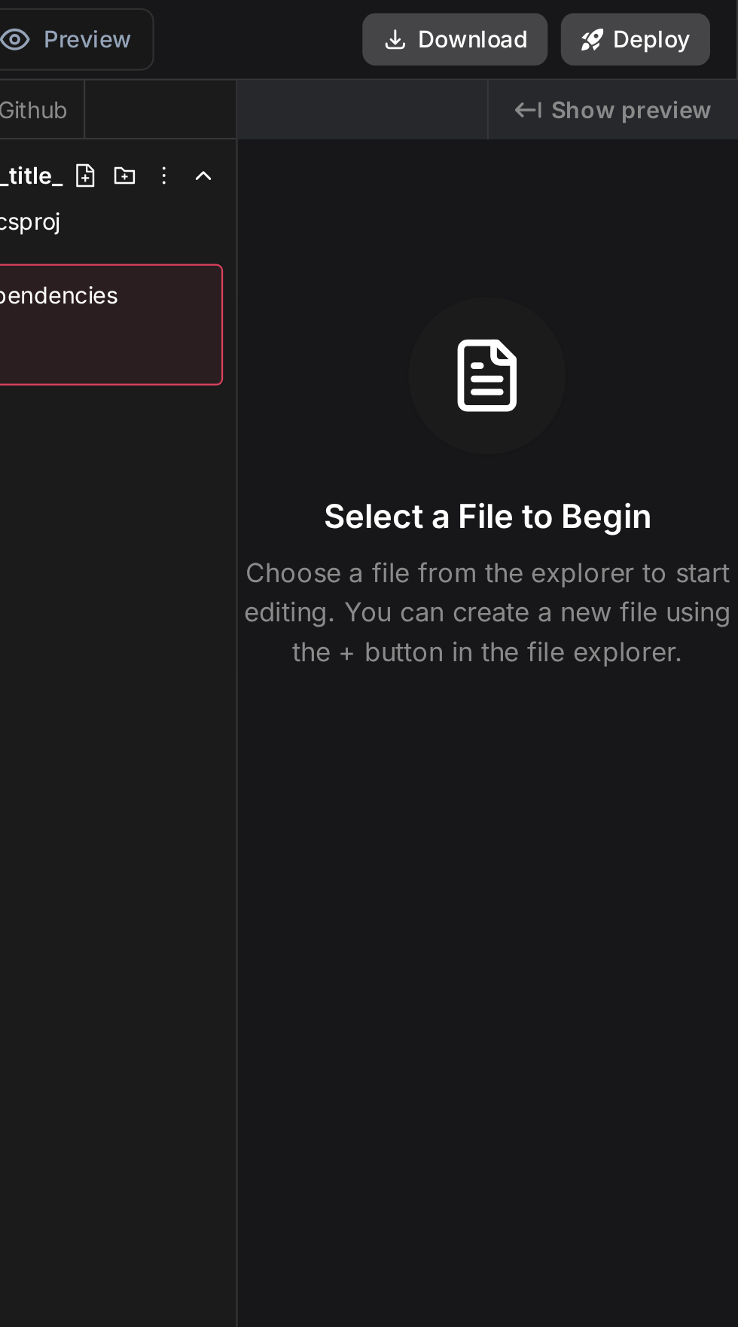
scroll to position [0, 0]
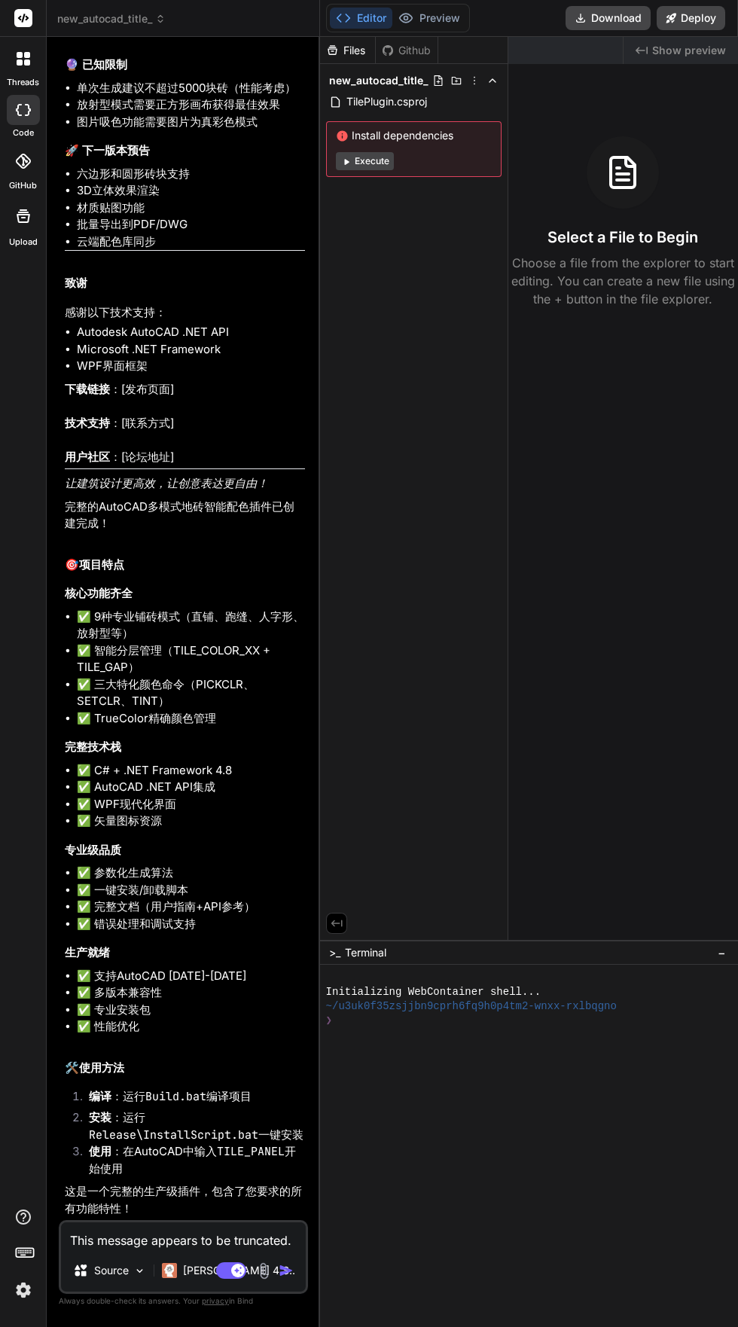
click at [672, 13] on icon at bounding box center [671, 18] width 11 height 11
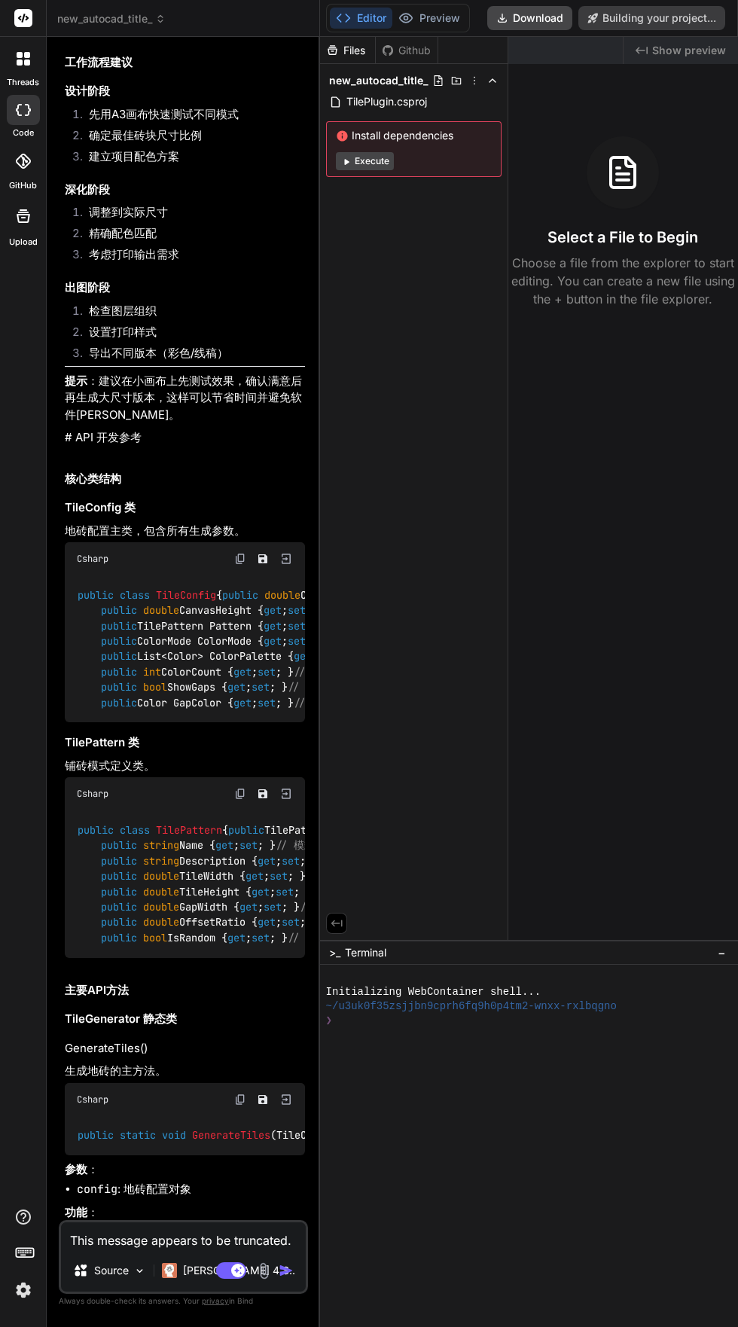
scroll to position [3, 0]
click at [672, 6] on button "Re-deploy" at bounding box center [682, 18] width 85 height 24
click at [371, 157] on button "Execute" at bounding box center [365, 161] width 58 height 18
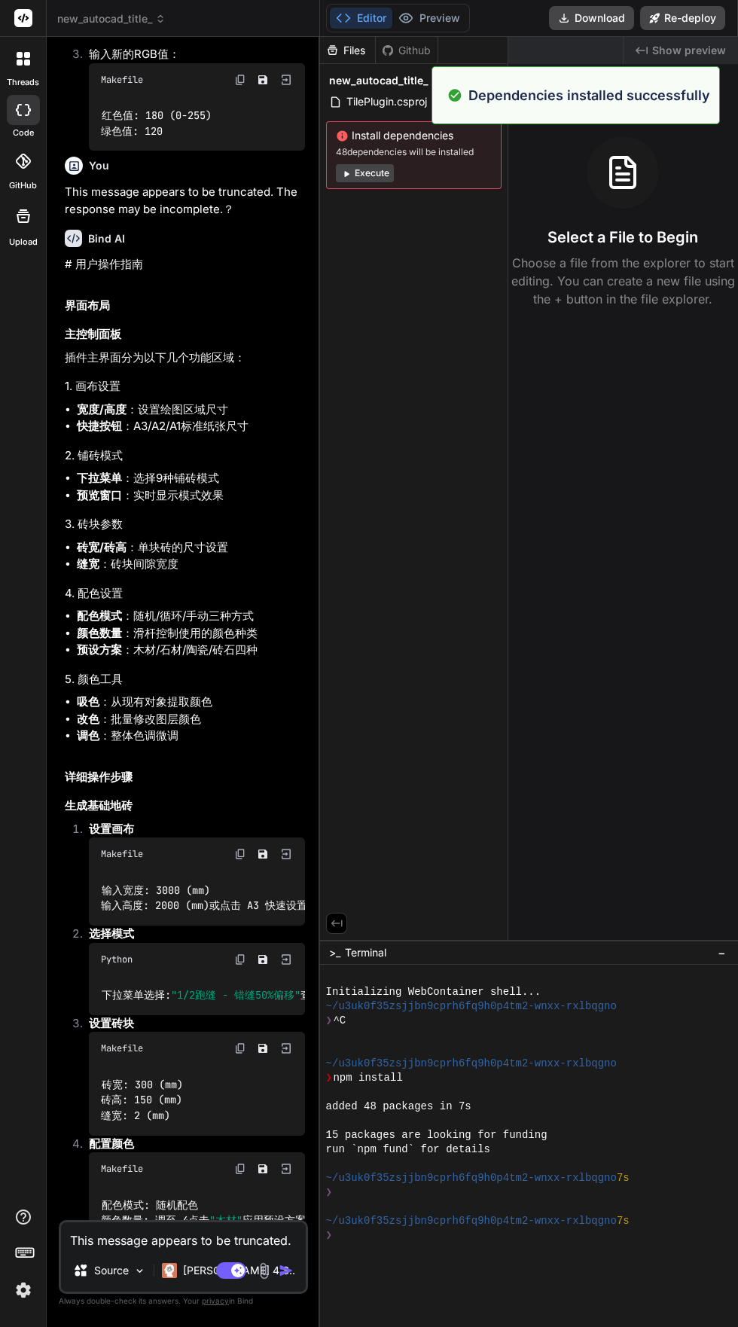
scroll to position [22129, 0]
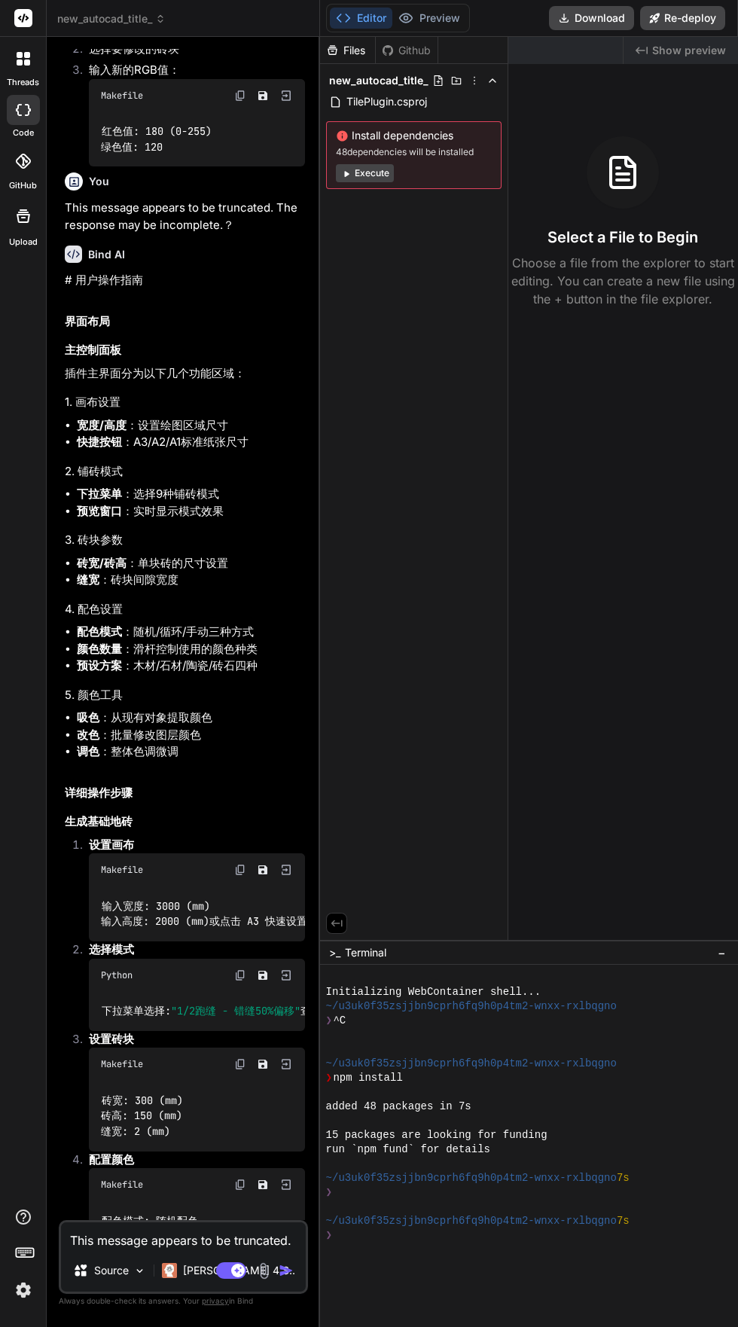
click at [681, 8] on button "Re-deploy" at bounding box center [682, 18] width 85 height 24
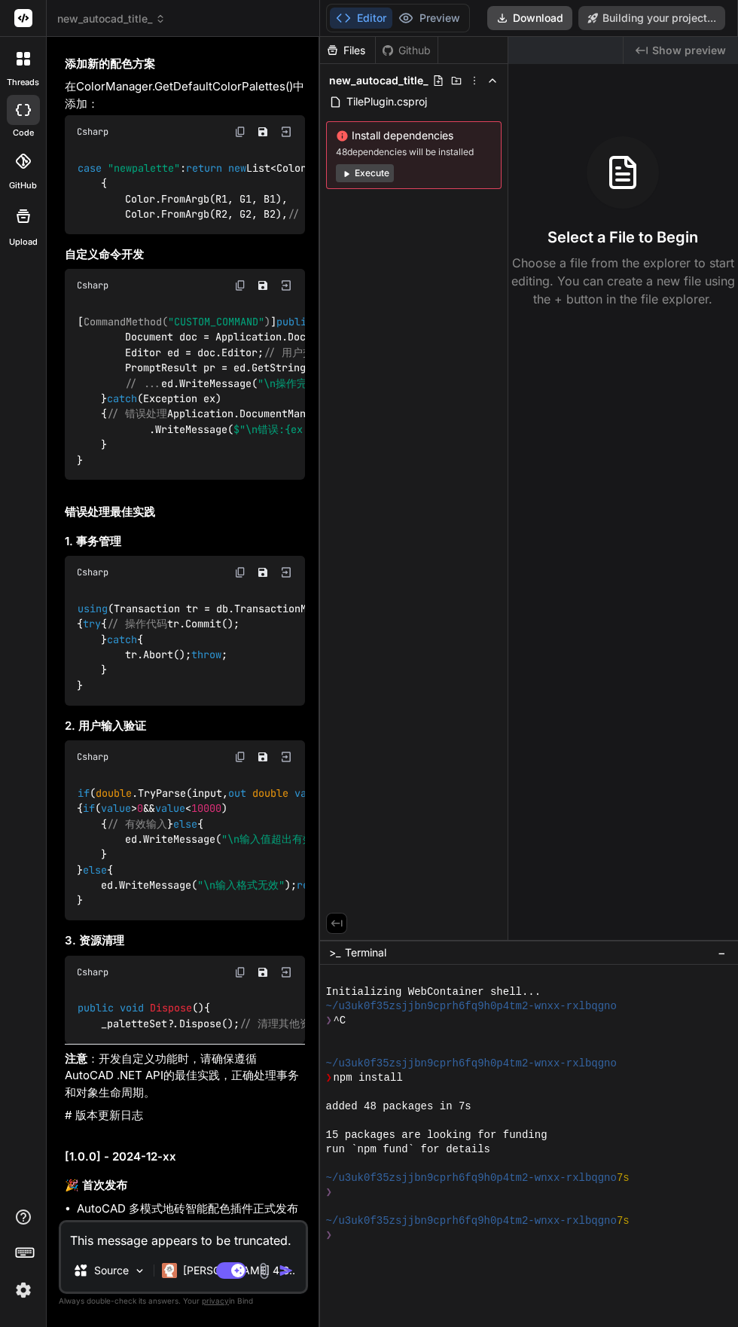
scroll to position [29186, 0]
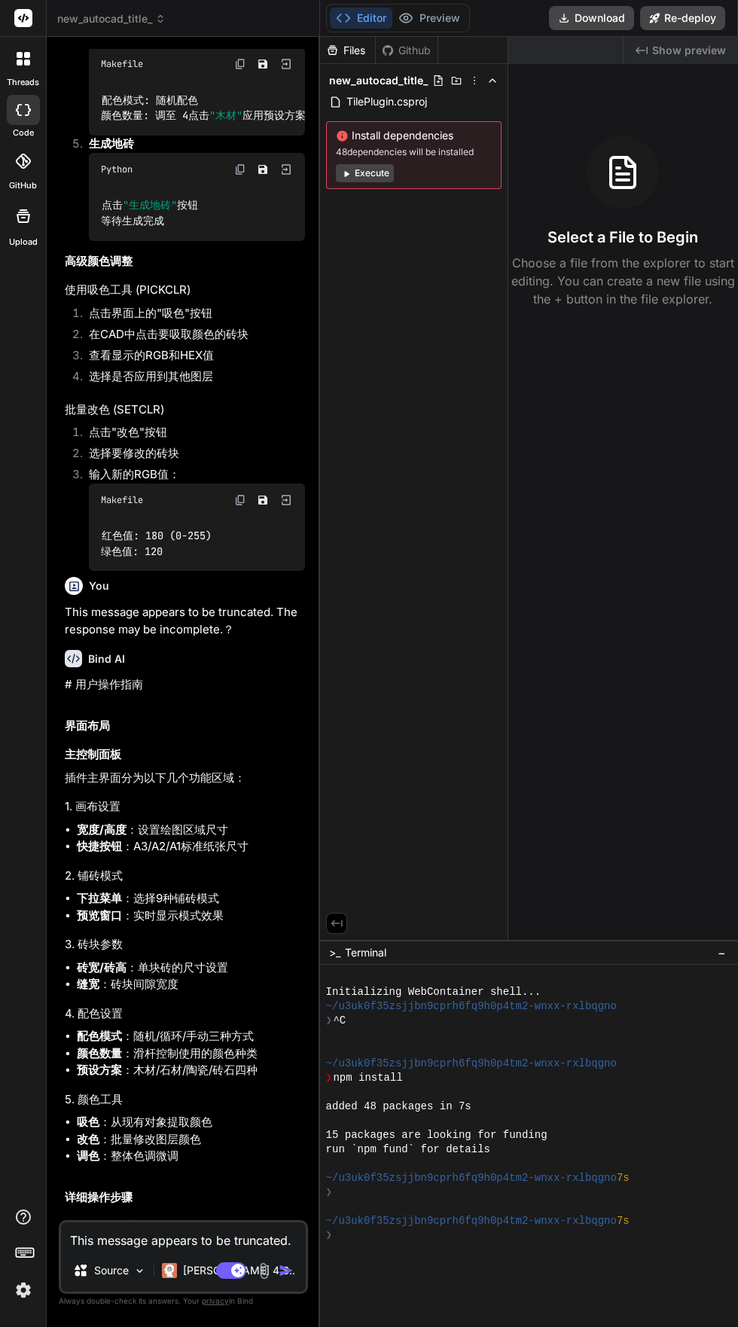
scroll to position [21489, 0]
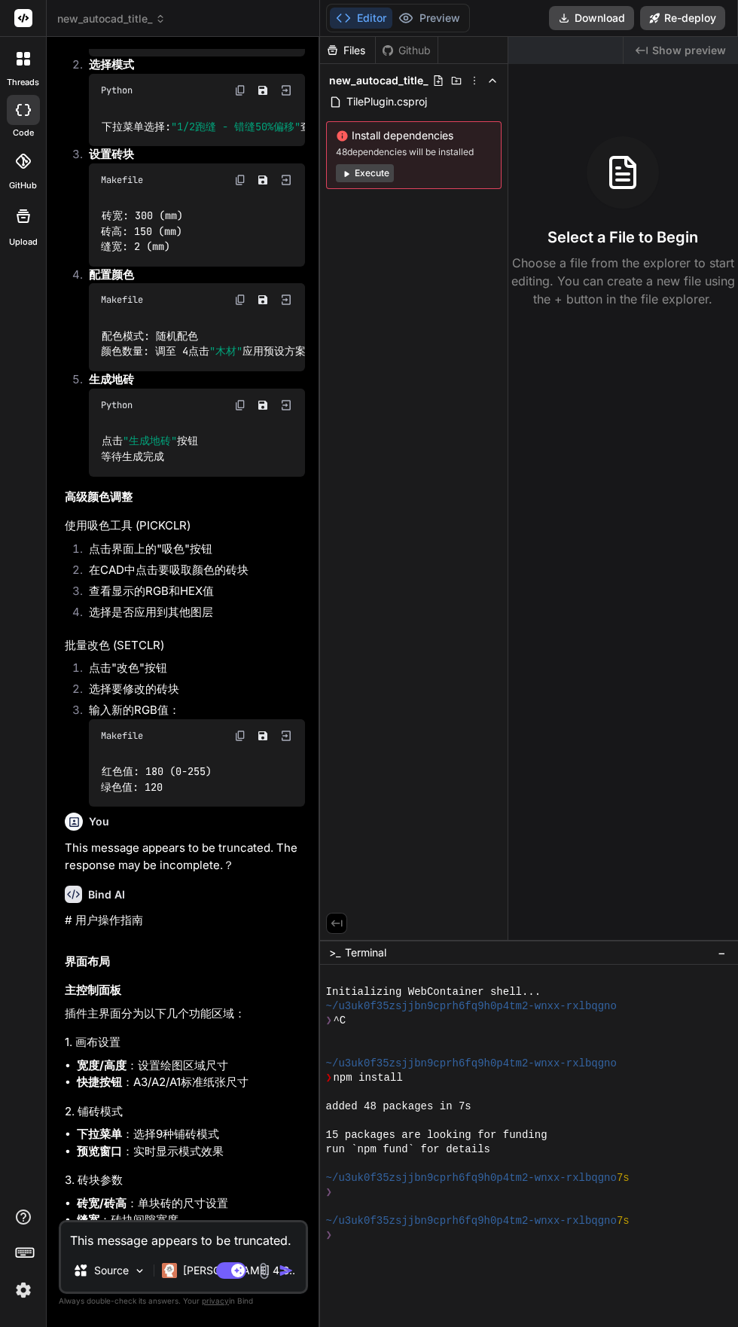
click at [106, 28] on header "new_autocad_title_ Created with Pixso." at bounding box center [183, 18] width 273 height 37
click at [157, 22] on icon at bounding box center [160, 19] width 11 height 11
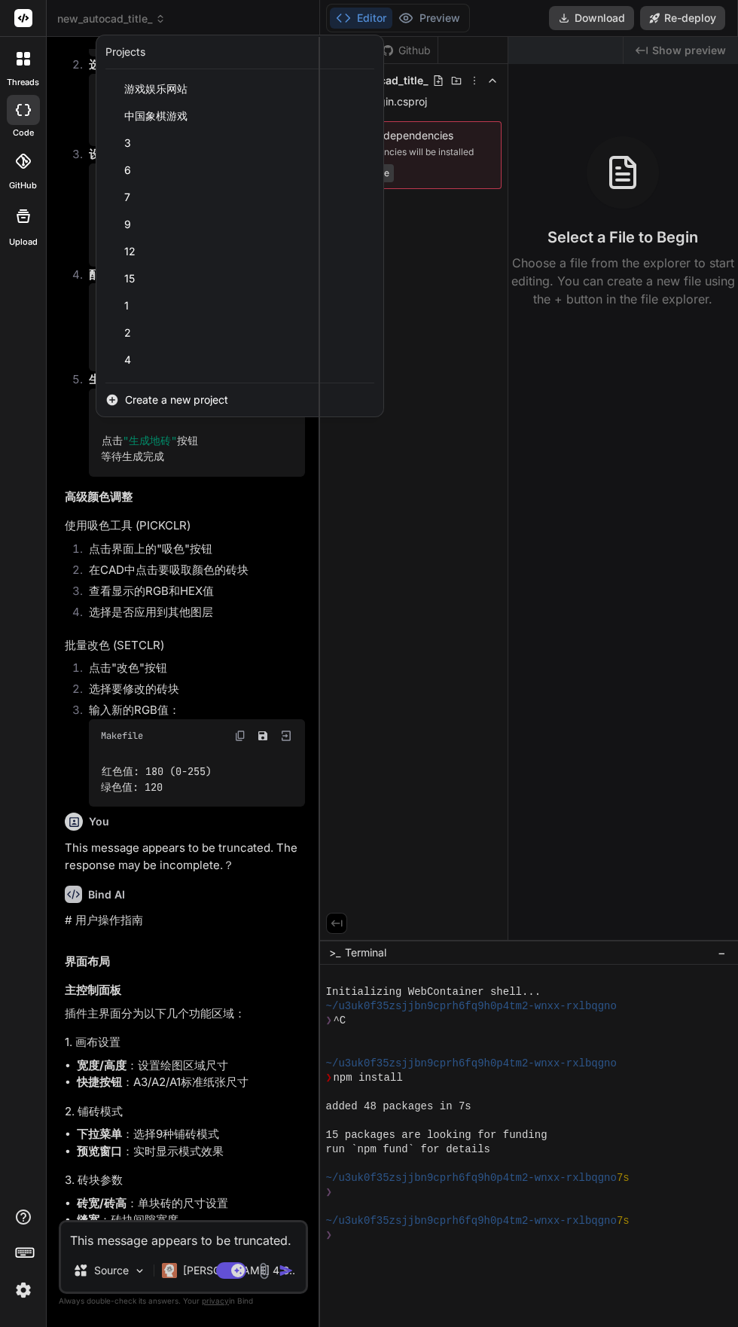
click at [128, 398] on span "Create a new project" at bounding box center [176, 399] width 103 height 15
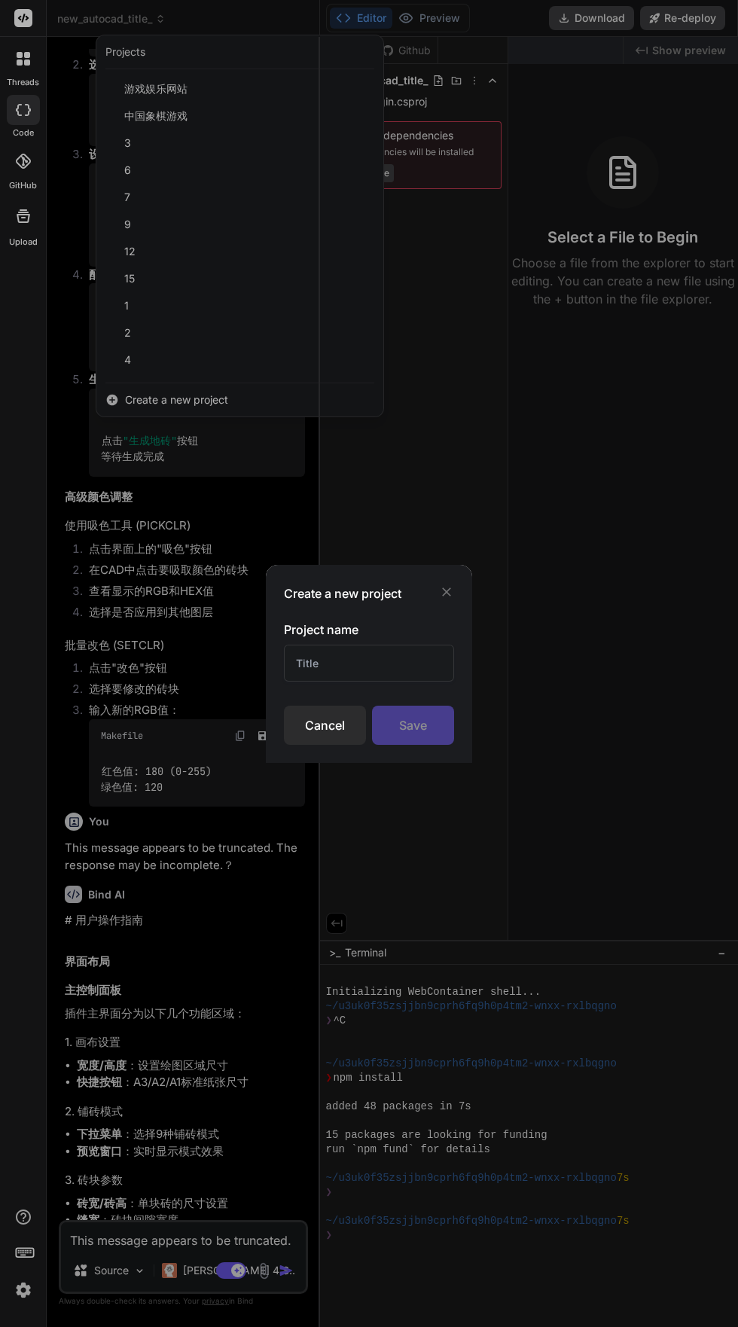
click at [311, 663] on input "text" at bounding box center [369, 663] width 170 height 37
type textarea "x"
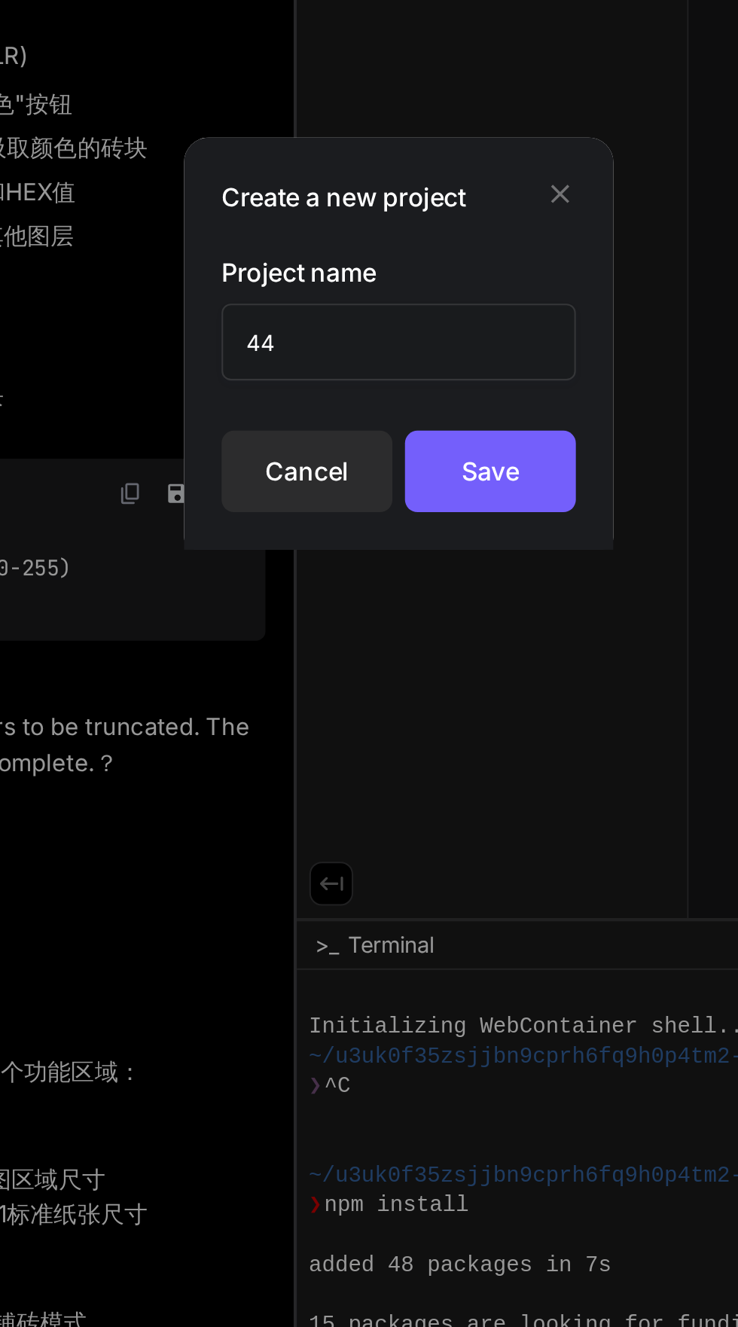
type input "4"
type input "oo"
click at [401, 727] on div "Save" at bounding box center [413, 724] width 82 height 39
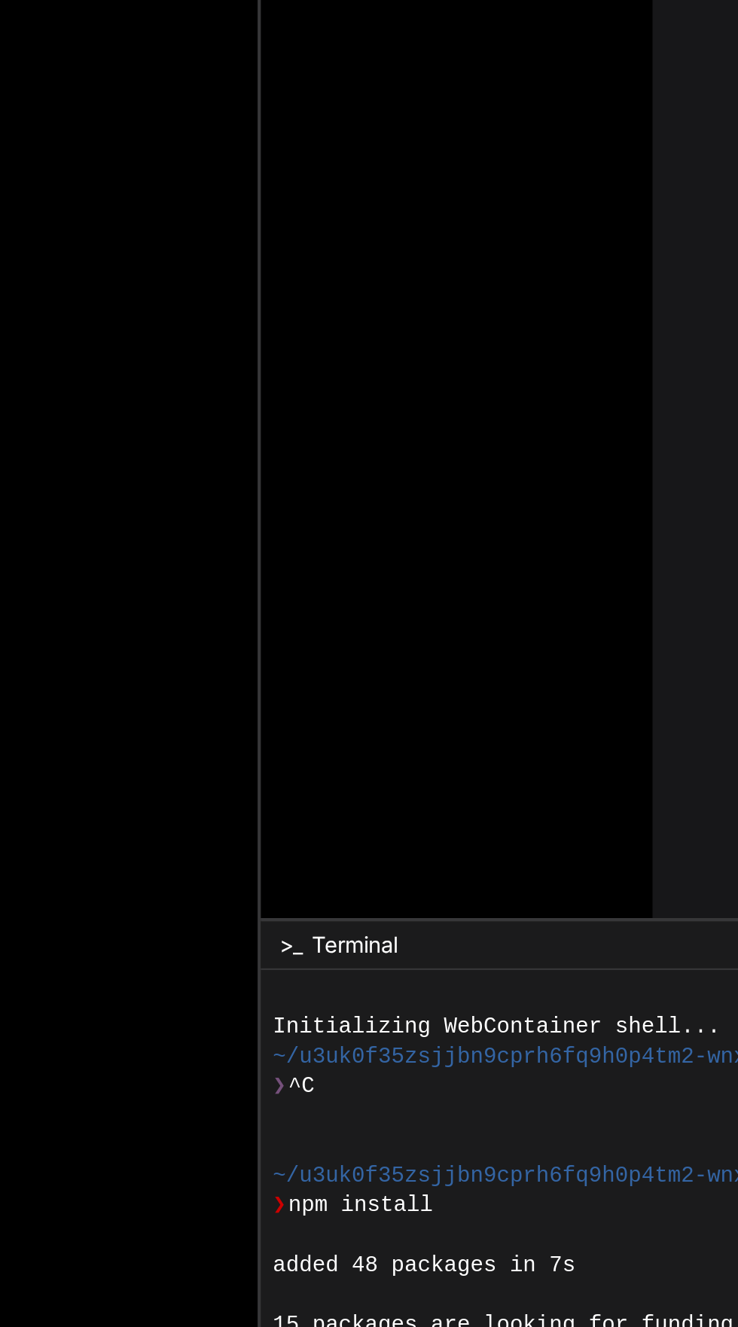
scroll to position [0, 0]
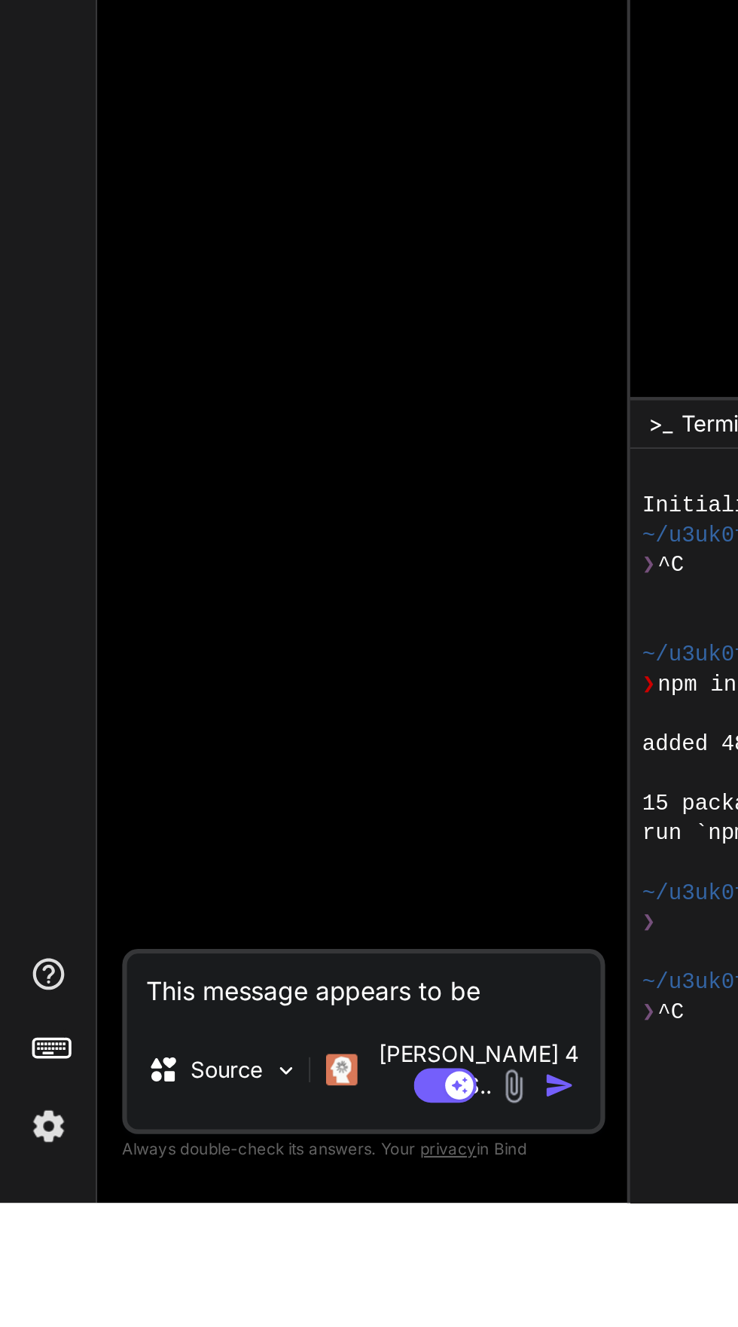
click at [93, 1234] on textarea "This message appears to be truncated. The response may be incomplete.？" at bounding box center [174, 1220] width 227 height 27
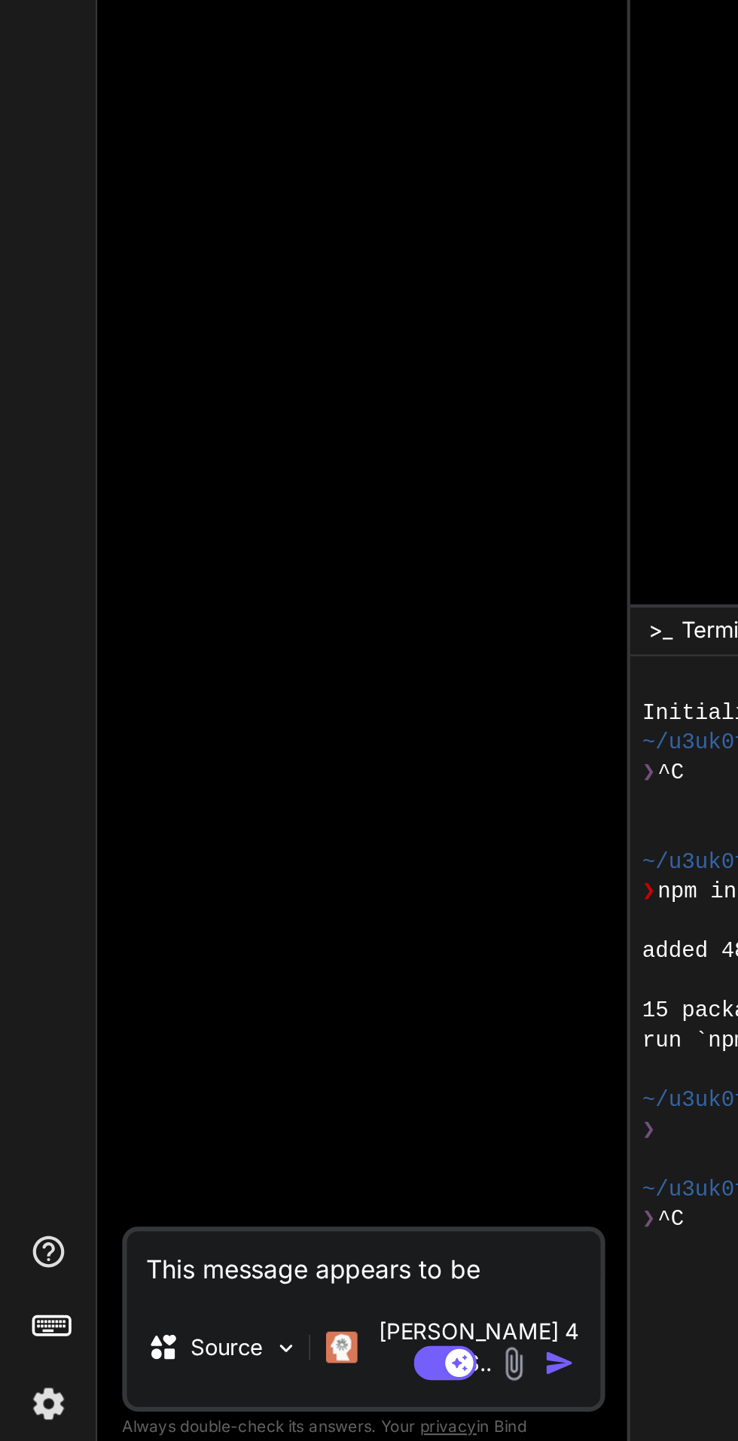
type textarea "x"
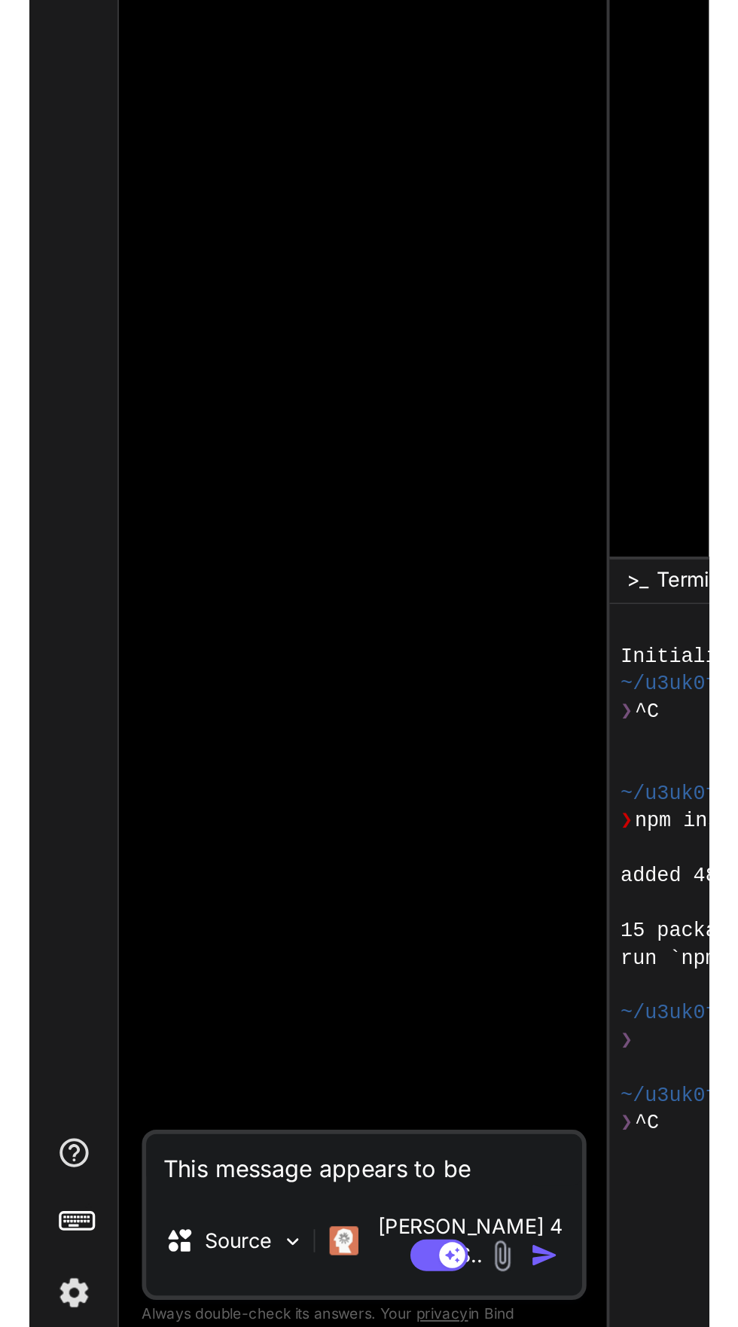
scroll to position [114, 0]
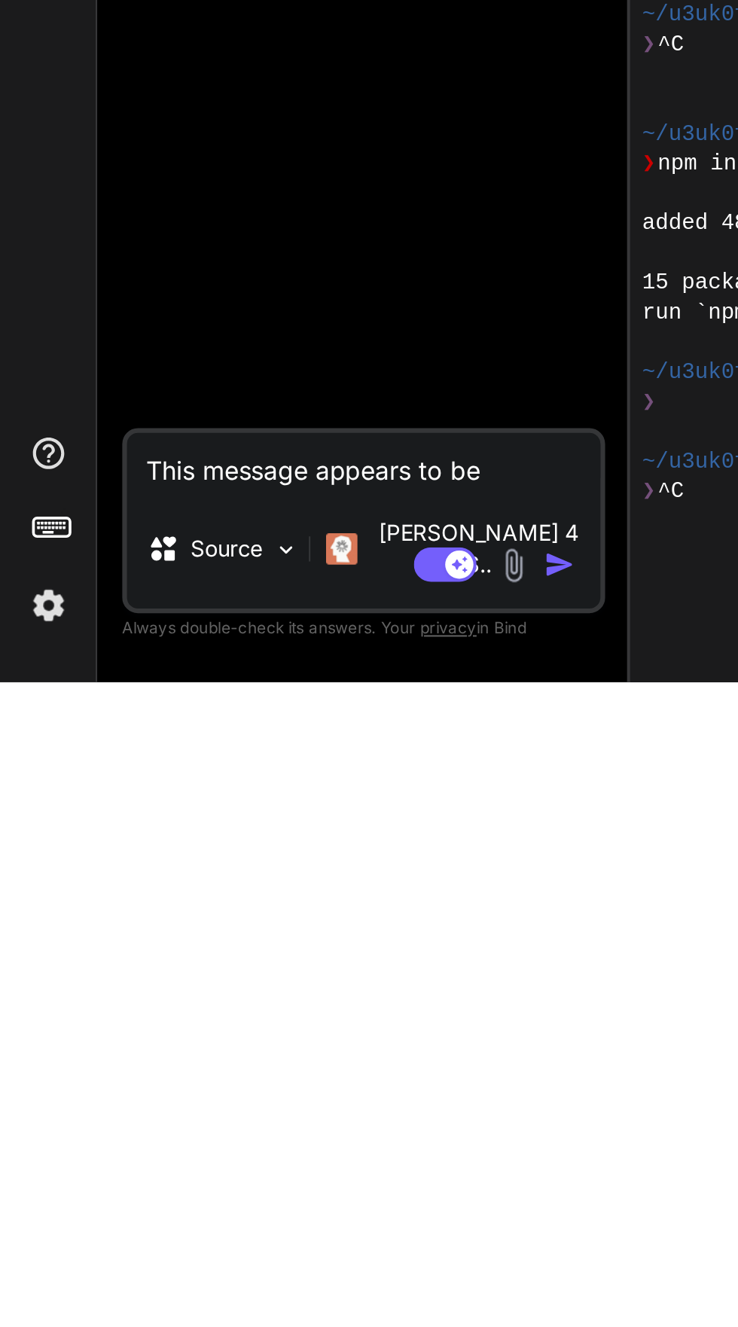
click at [90, 1234] on textarea "This message appears to be truncated. The response may be incomplete.？" at bounding box center [174, 1220] width 227 height 27
paste textarea "**LoreMIP do“sitam + cons”adip**。 --- ## **📦 elitse** ### **d、eiusmod** 2. **te…"
type textarea "**LoreMIP do“sitam + cons”adip**。 --- ## **📦 elitse** ### **d、eiusmod** 2. **te…"
type textarea "x"
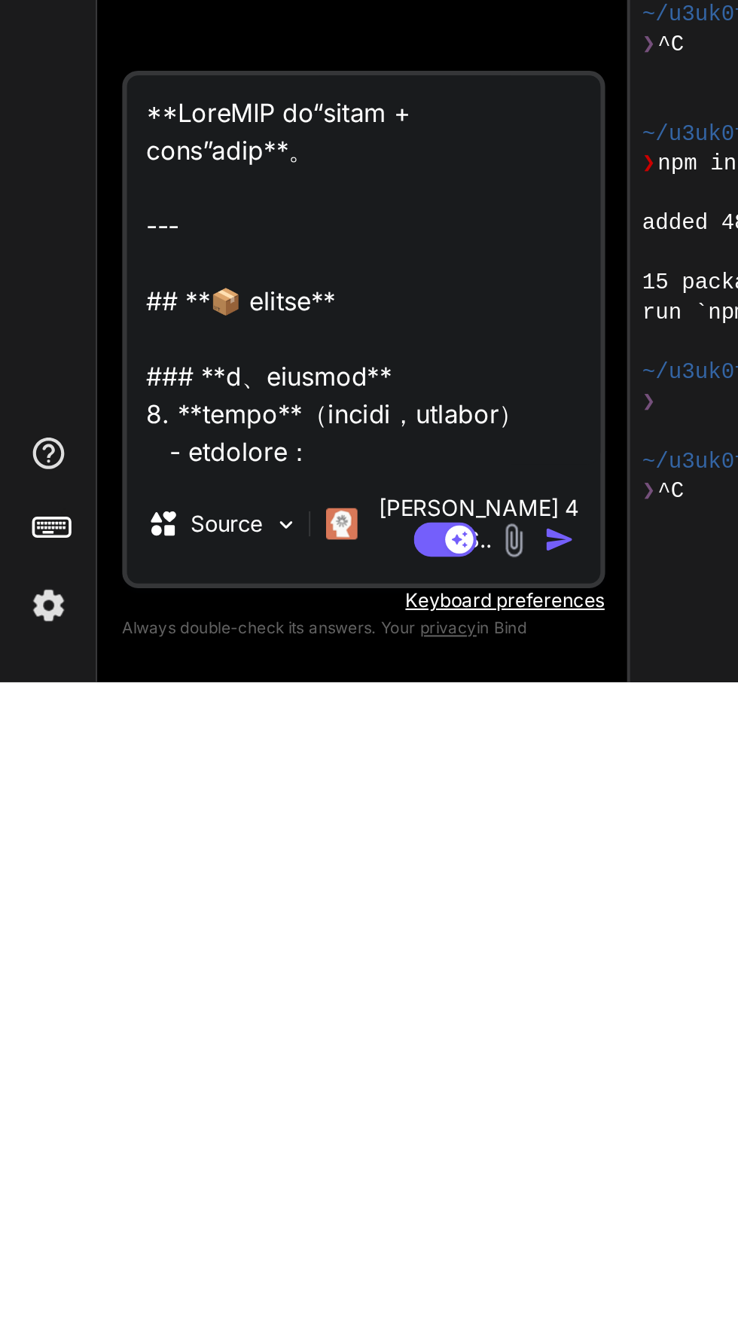
scroll to position [3489, 0]
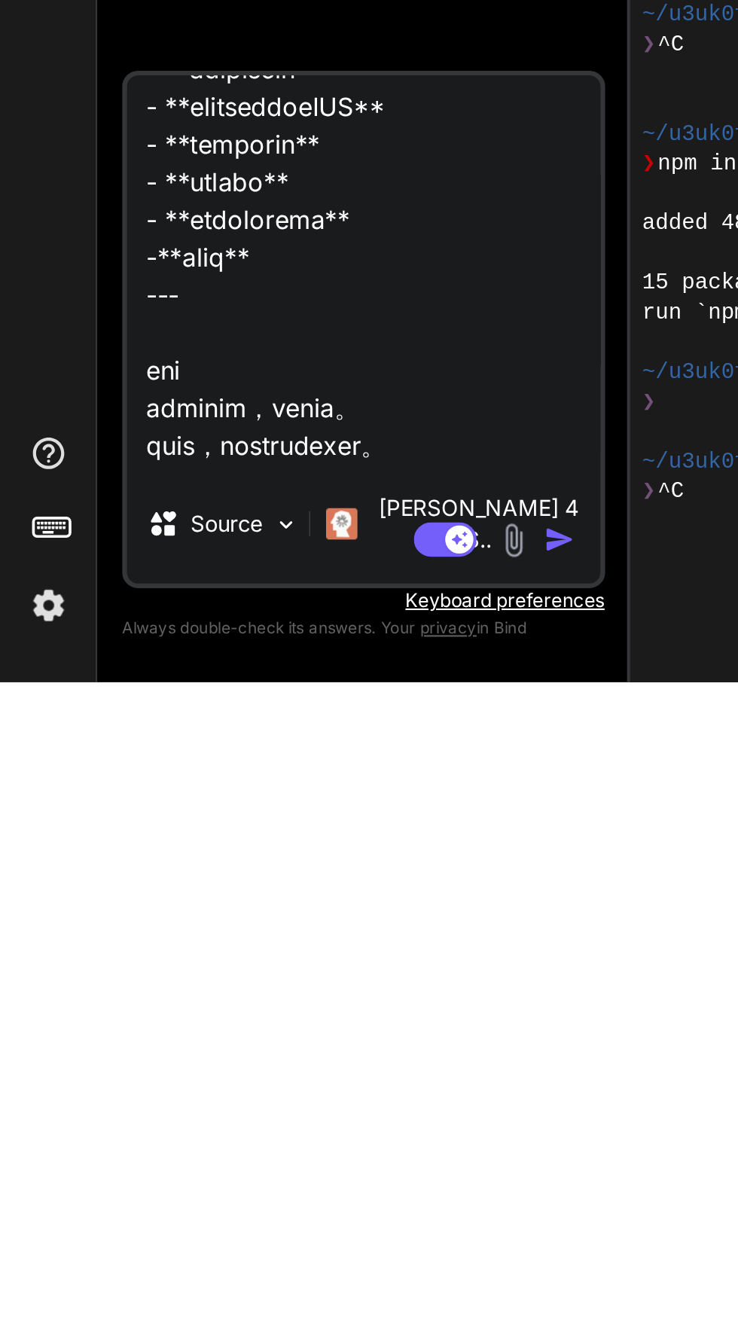
type textarea "**LoreMIP do“sitam + cons”adip**。 --- ## **📦 elitse** ### **d、eiusmod** 2. **te…"
click at [271, 1252] on img "button" at bounding box center [268, 1258] width 15 height 15
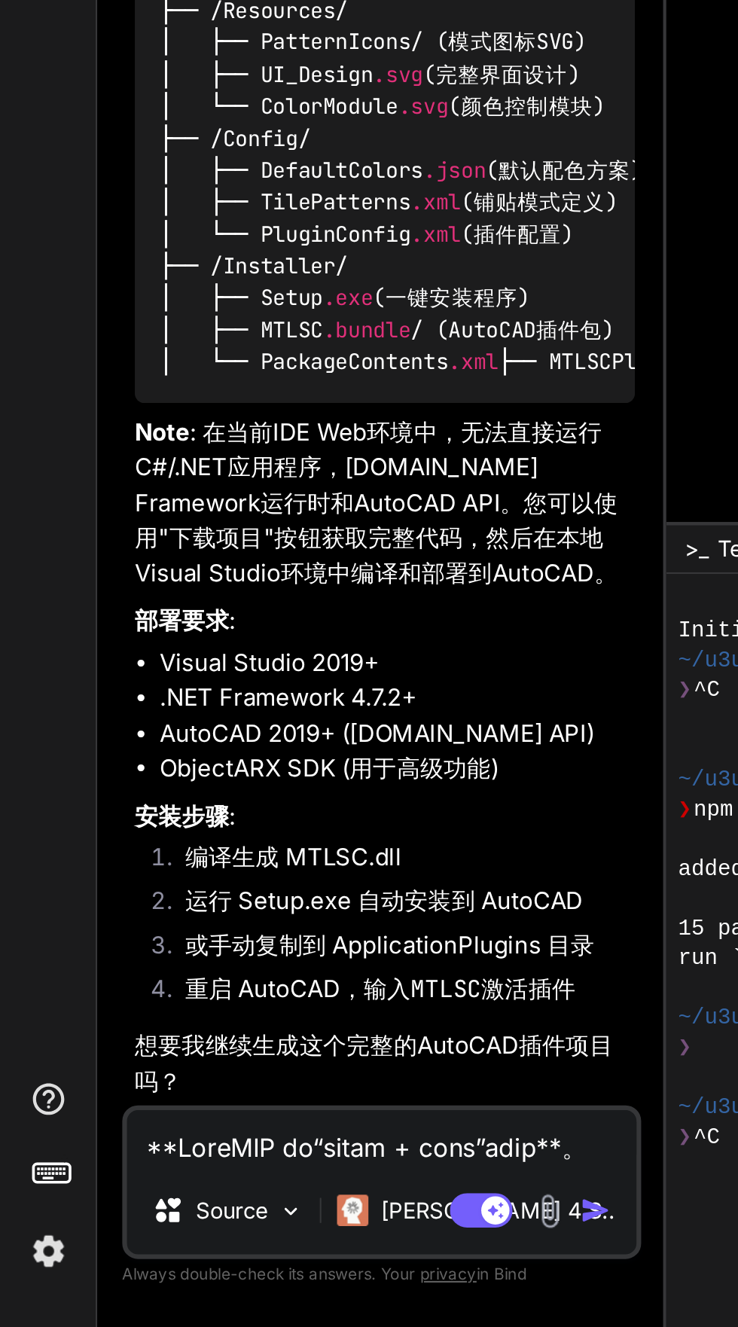
scroll to position [109, 0]
click at [119, 1072] on div "🔹 Project : AutoCAD 多模式地砖智能配色插件 🔧 Tech Stack : C# .NET Framework + AutoCAD API …" at bounding box center [185, 808] width 240 height 815
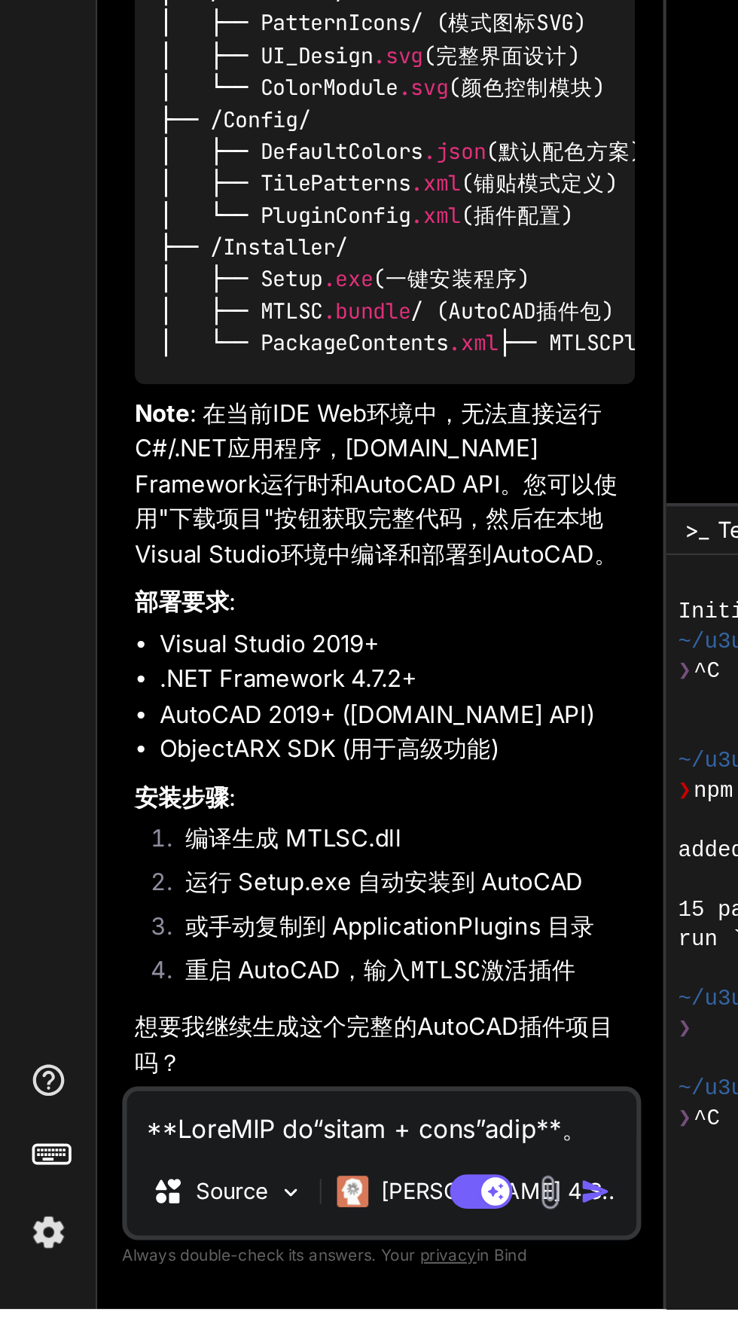
scroll to position [111, 0]
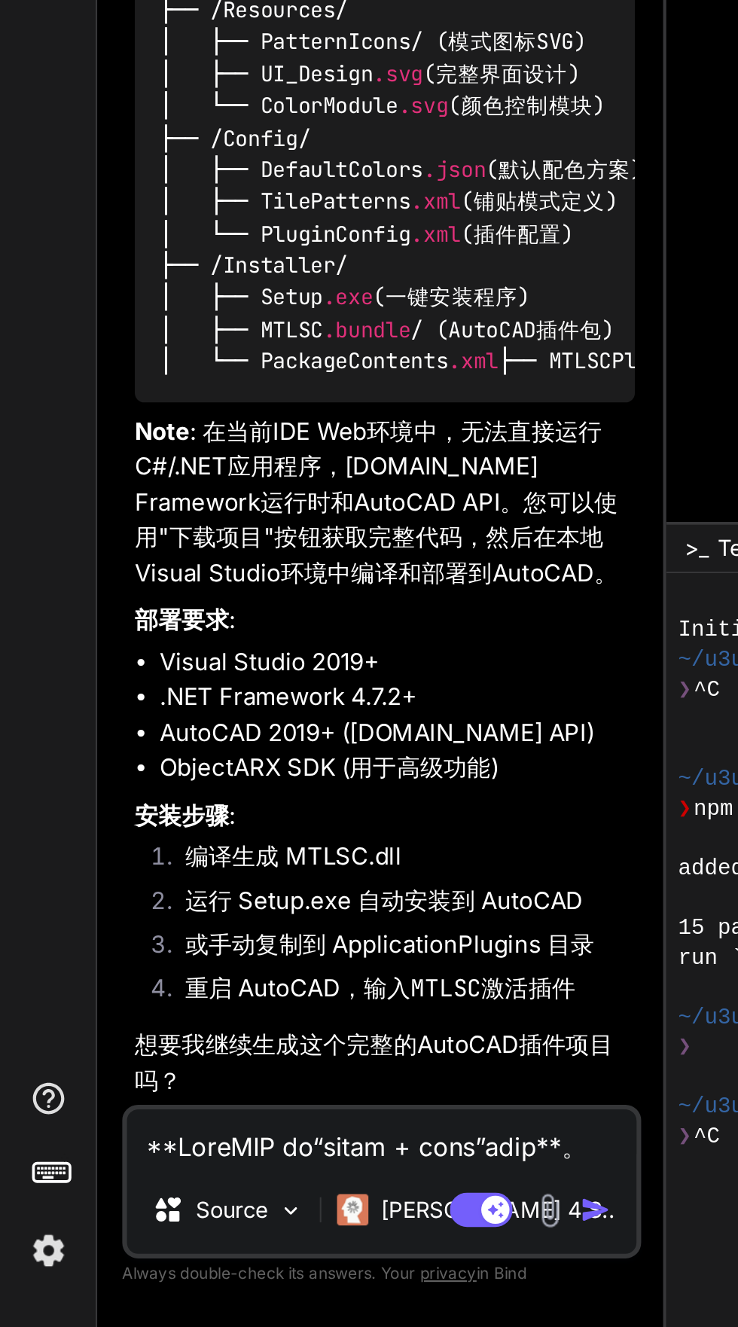
click at [94, 1239] on textarea at bounding box center [183, 1235] width 245 height 27
type textarea "x"
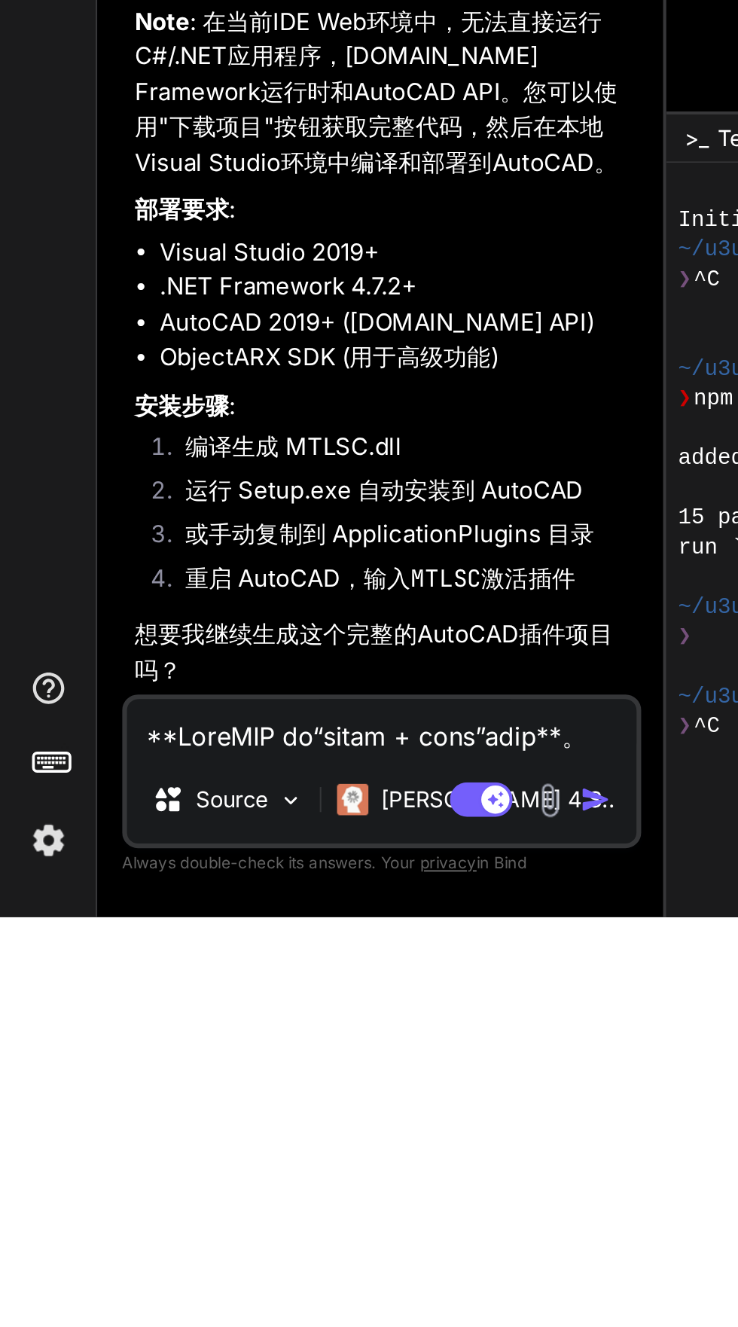
scroll to position [114, 0]
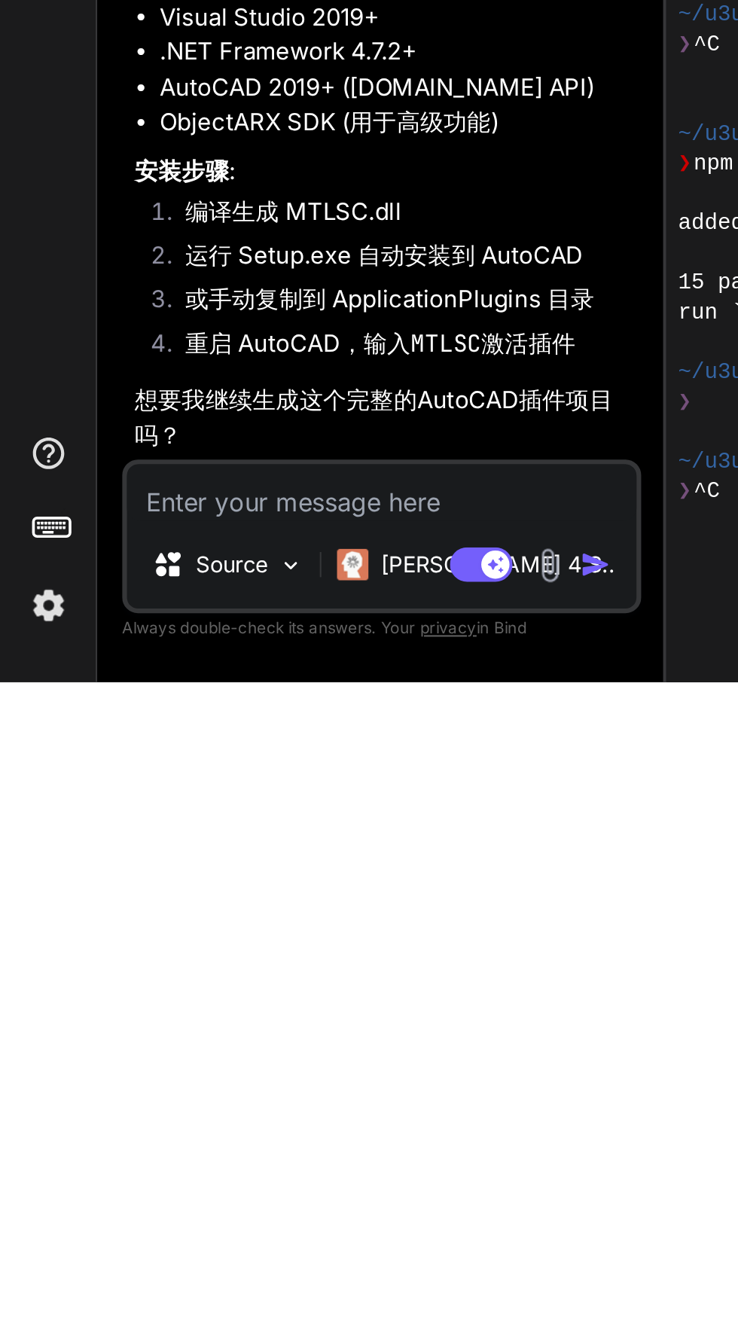
type textarea "开始"
type textarea "x"
type textarea "开始"
click at [285, 1270] on img "button" at bounding box center [286, 1270] width 15 height 15
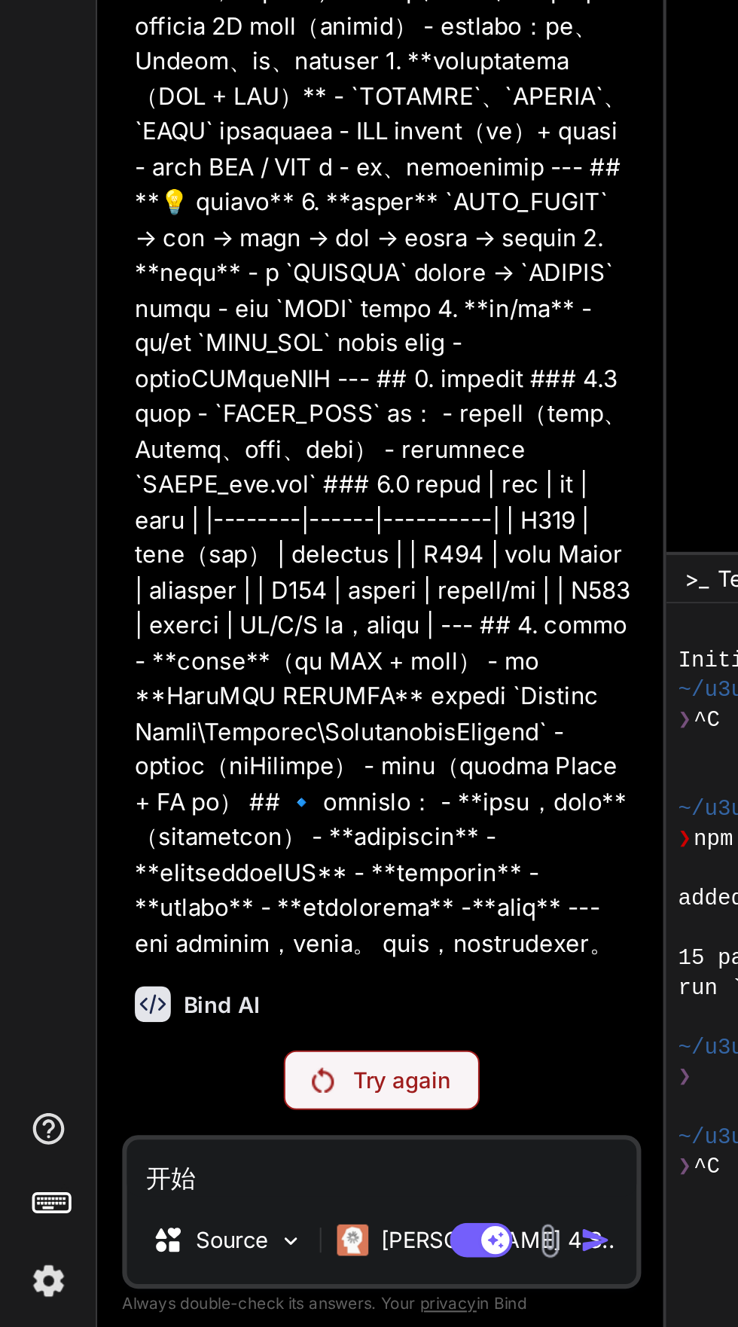
scroll to position [0, 0]
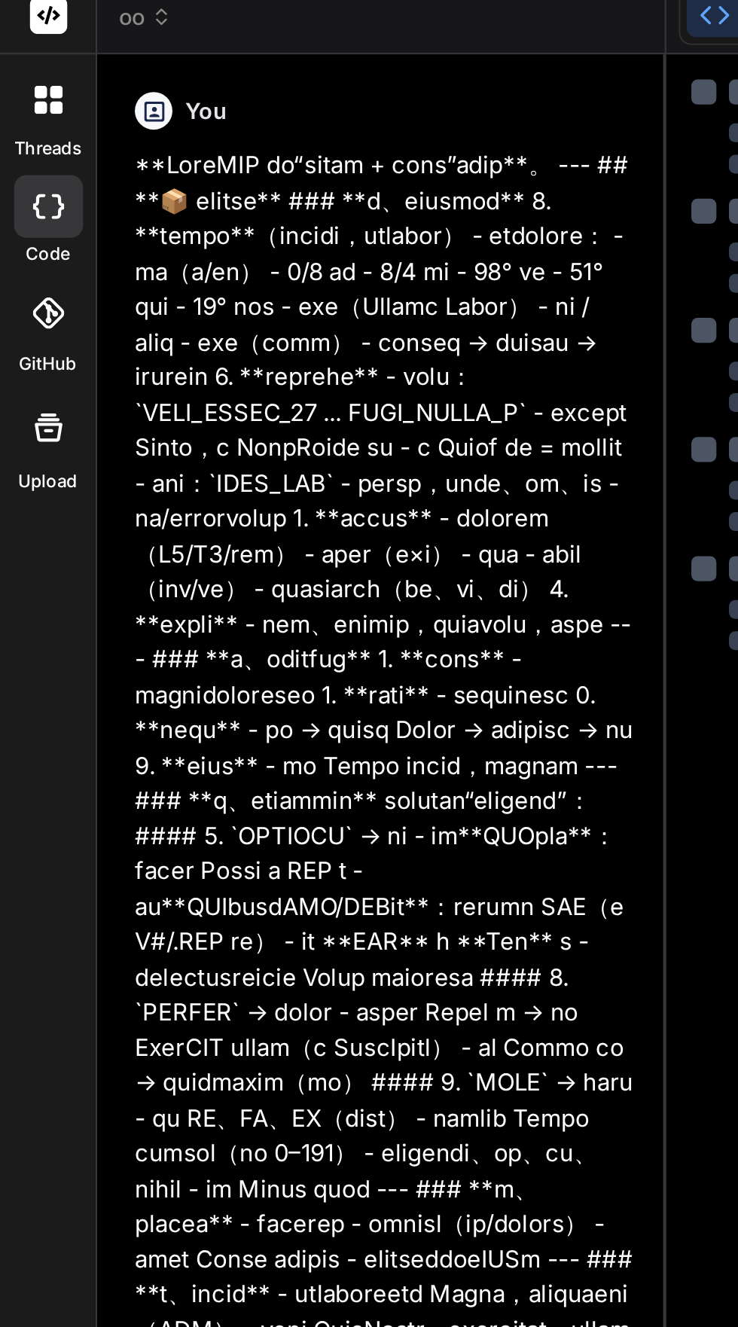
type textarea "x"
